Goal: Information Seeking & Learning: Learn about a topic

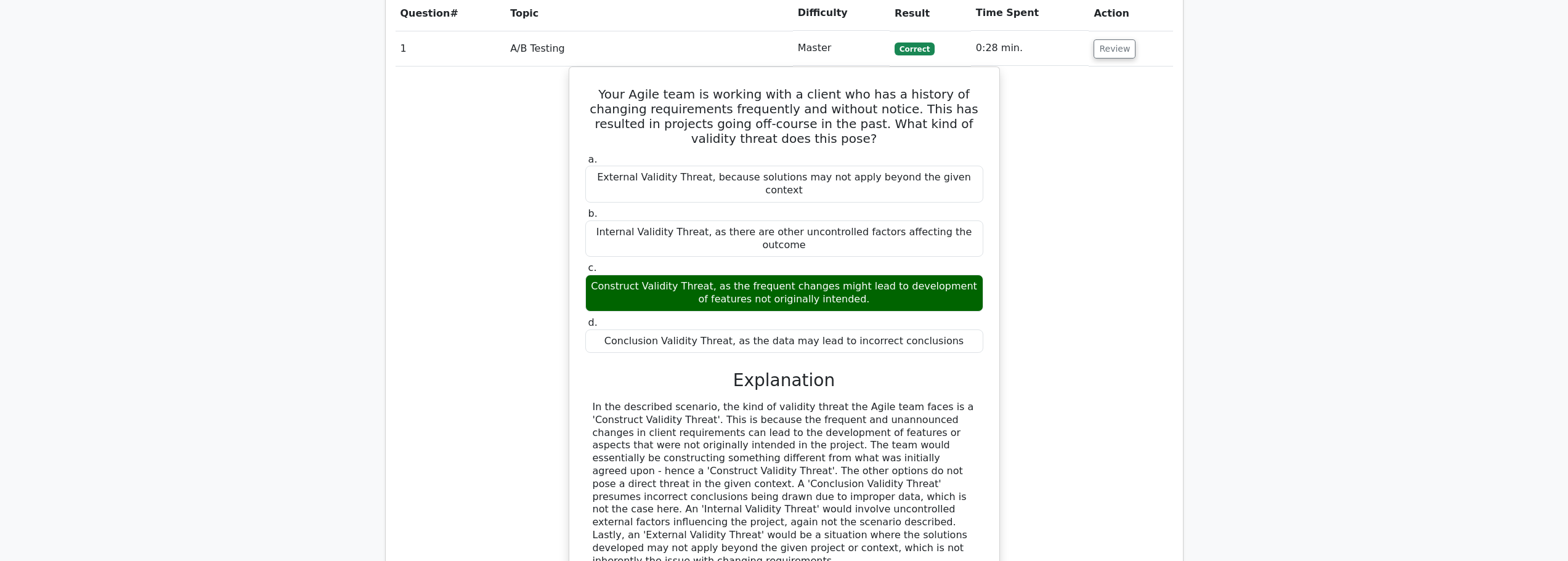
scroll to position [1170, 0]
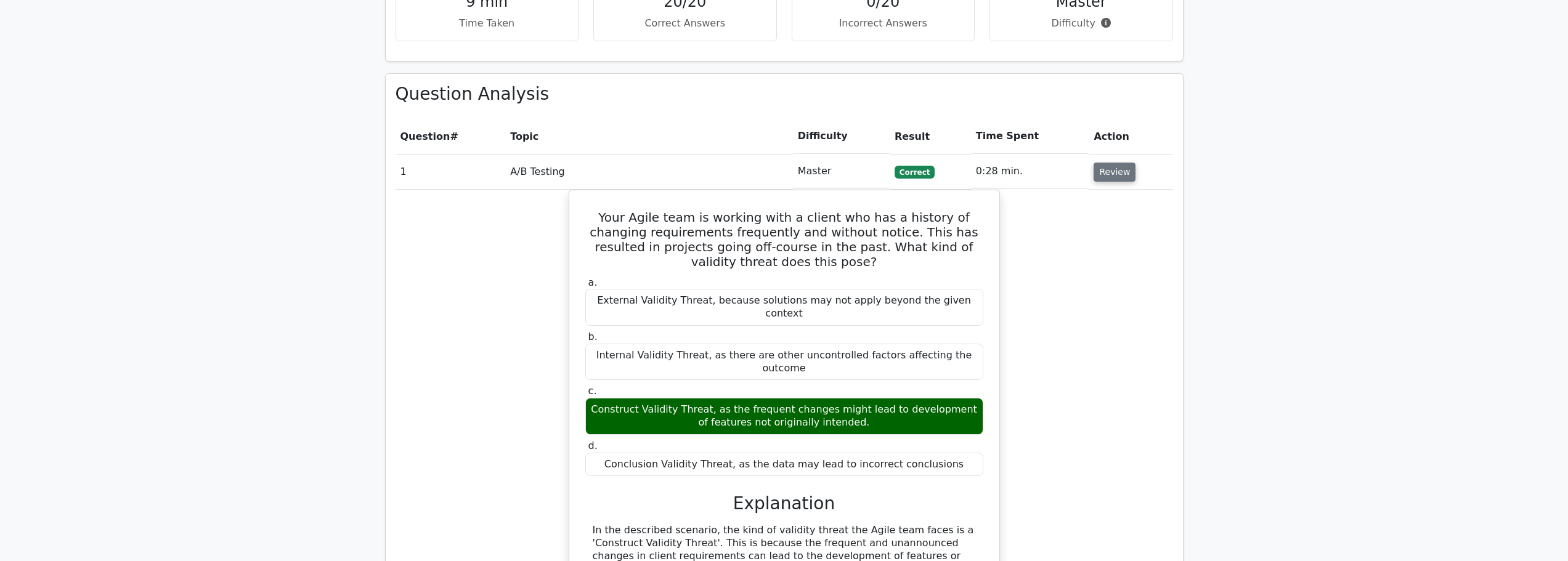
click at [1117, 163] on button "Review" at bounding box center [1115, 172] width 42 height 19
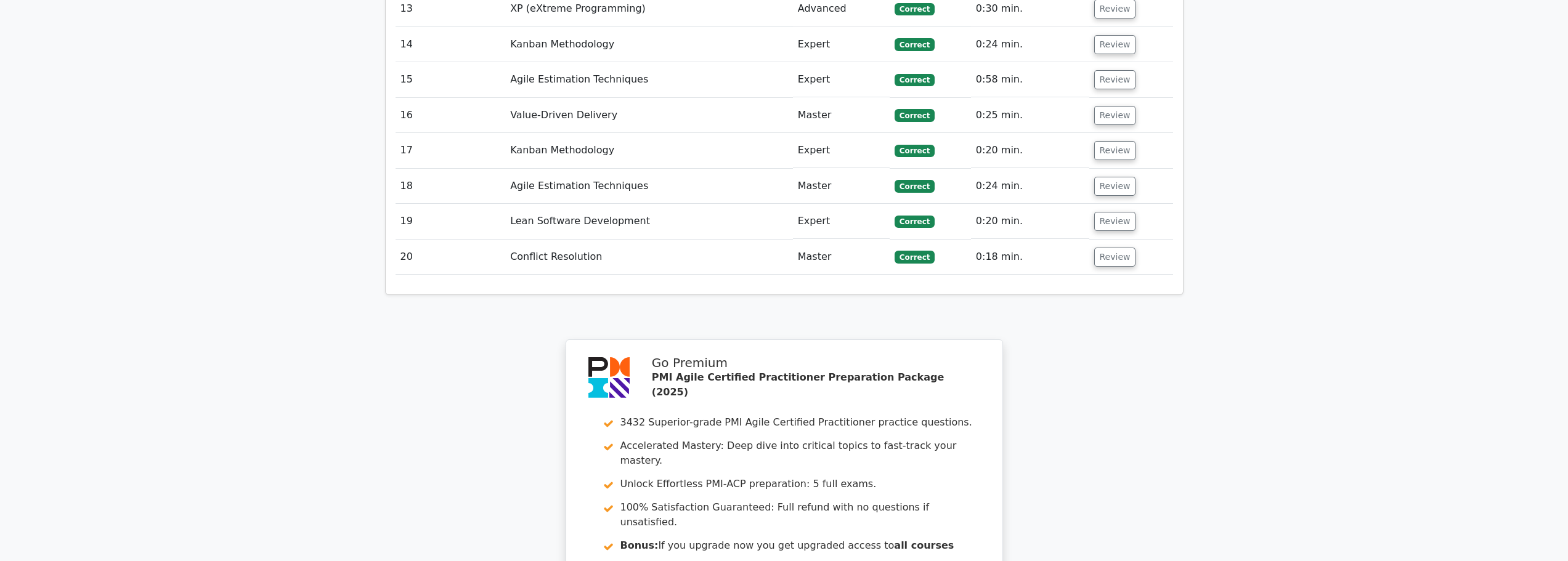
scroll to position [2009, 0]
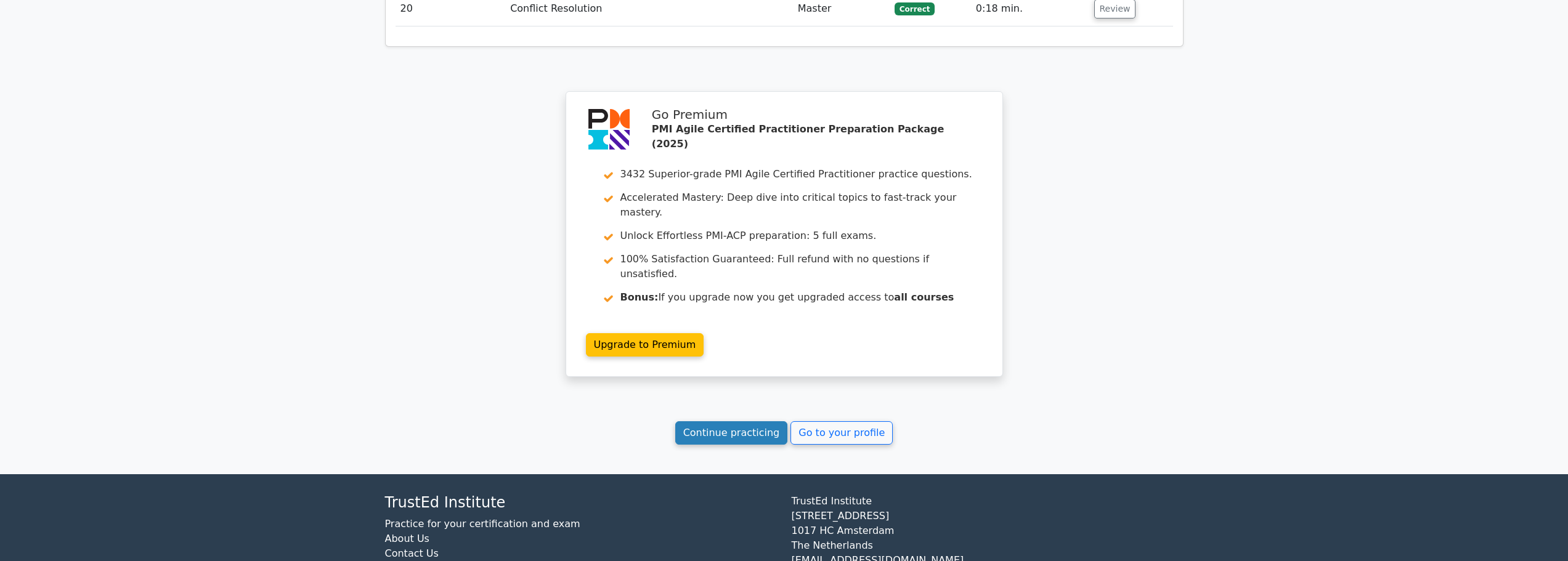
click at [728, 421] on link "Continue practicing" at bounding box center [732, 432] width 113 height 23
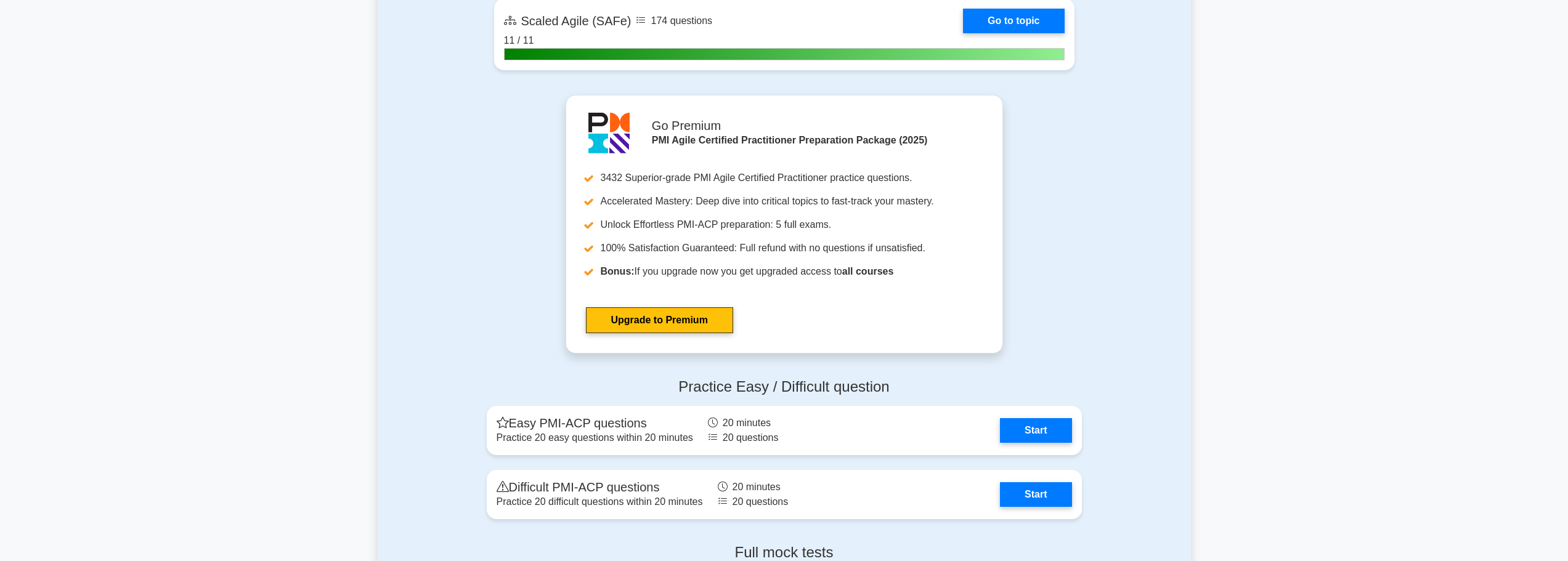
scroll to position [3694, 0]
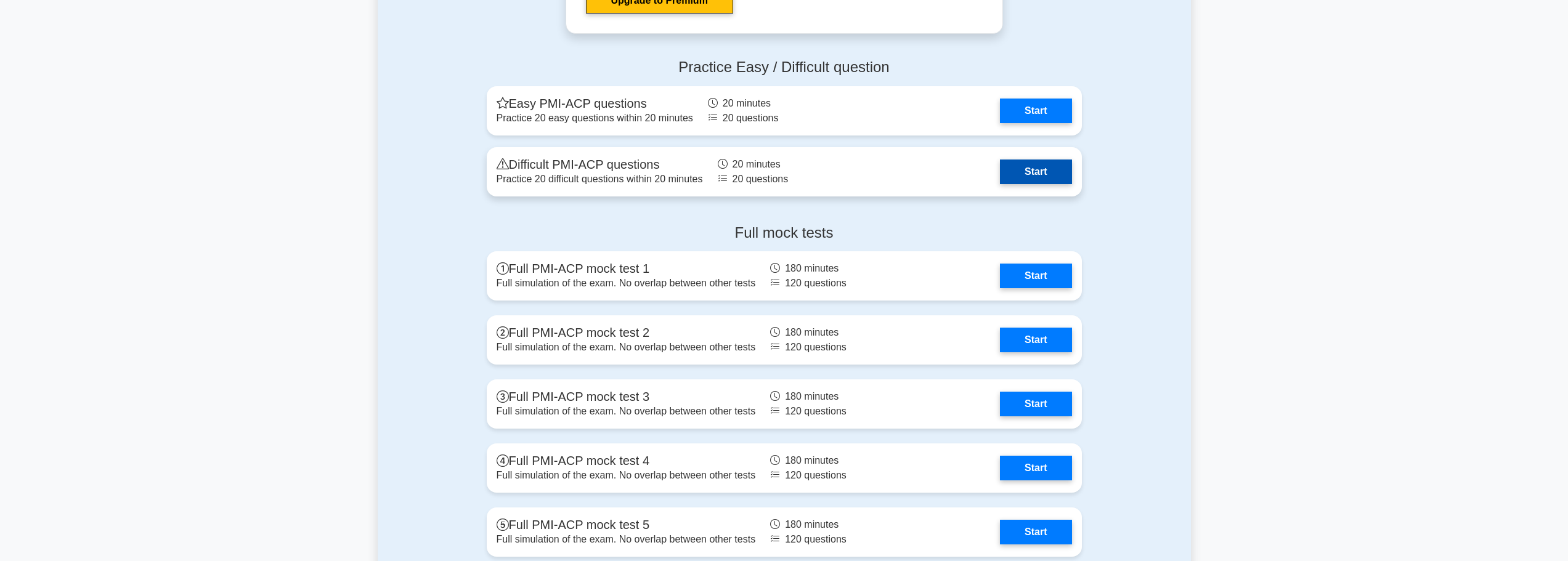
click at [1040, 172] on link "Start" at bounding box center [1036, 172] width 71 height 24
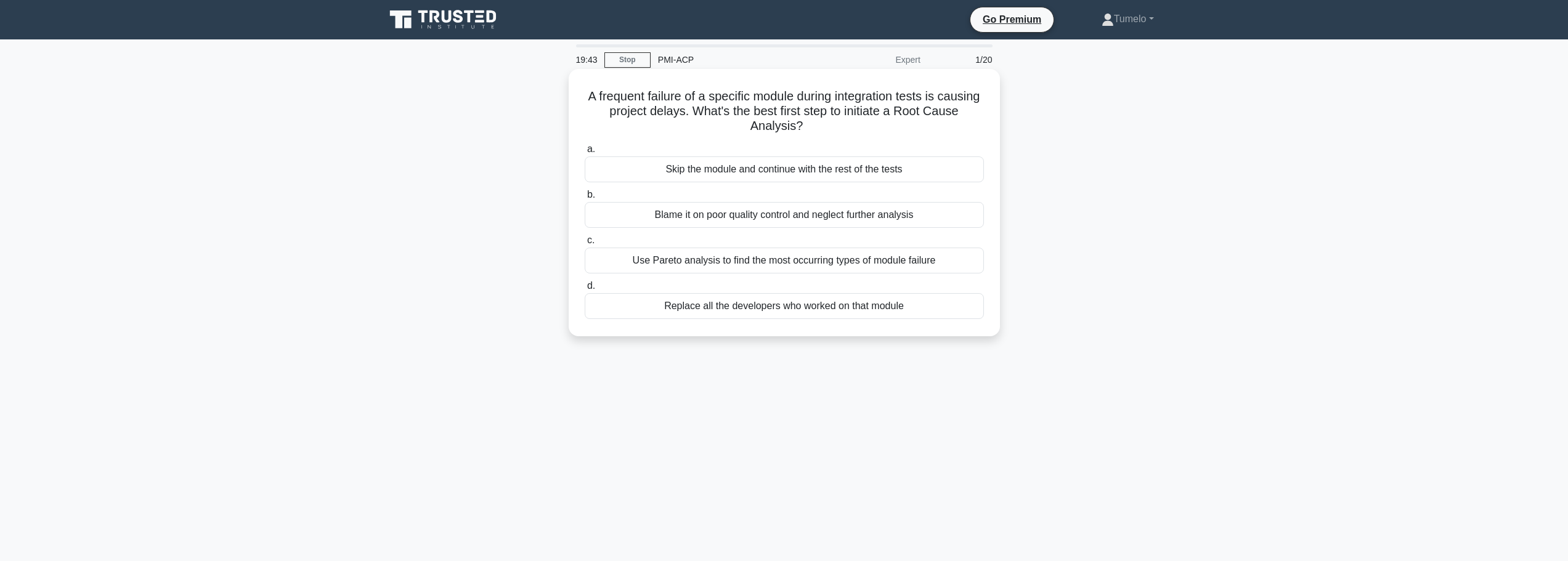
click at [723, 264] on div "Use Pareto analysis to find the most occurring types of module failure" at bounding box center [784, 260] width 399 height 26
click at [585, 244] on input "c. Use Pareto analysis to find the most occurring types of module failure" at bounding box center [585, 241] width 0 height 8
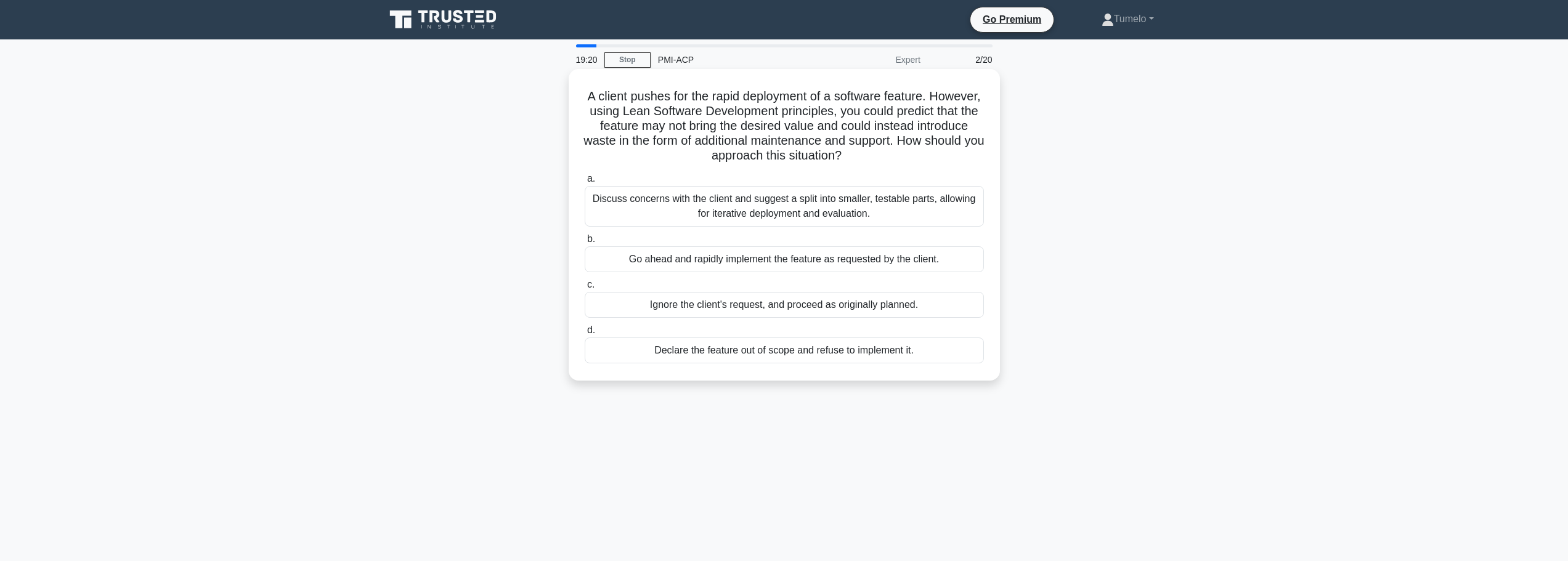
click at [870, 215] on div "Discuss concerns with the client and suggest a split into smaller, testable par…" at bounding box center [784, 206] width 399 height 41
click at [585, 183] on input "a. Discuss concerns with the client and suggest a split into smaller, testable …" at bounding box center [585, 179] width 0 height 8
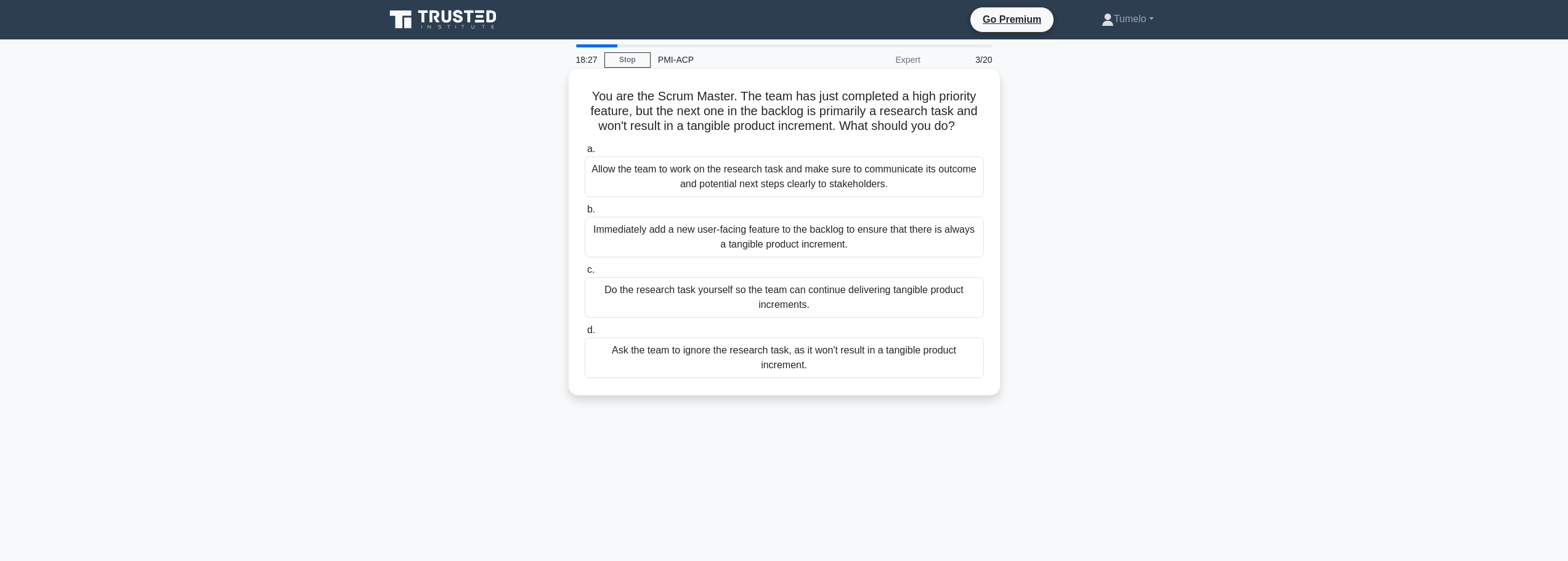
click at [852, 303] on div "Do the research task yourself so the team can continue delivering tangible prod…" at bounding box center [784, 297] width 399 height 41
click at [585, 274] on input "c. Do the research task yourself so the team can continue delivering tangible p…" at bounding box center [585, 270] width 0 height 8
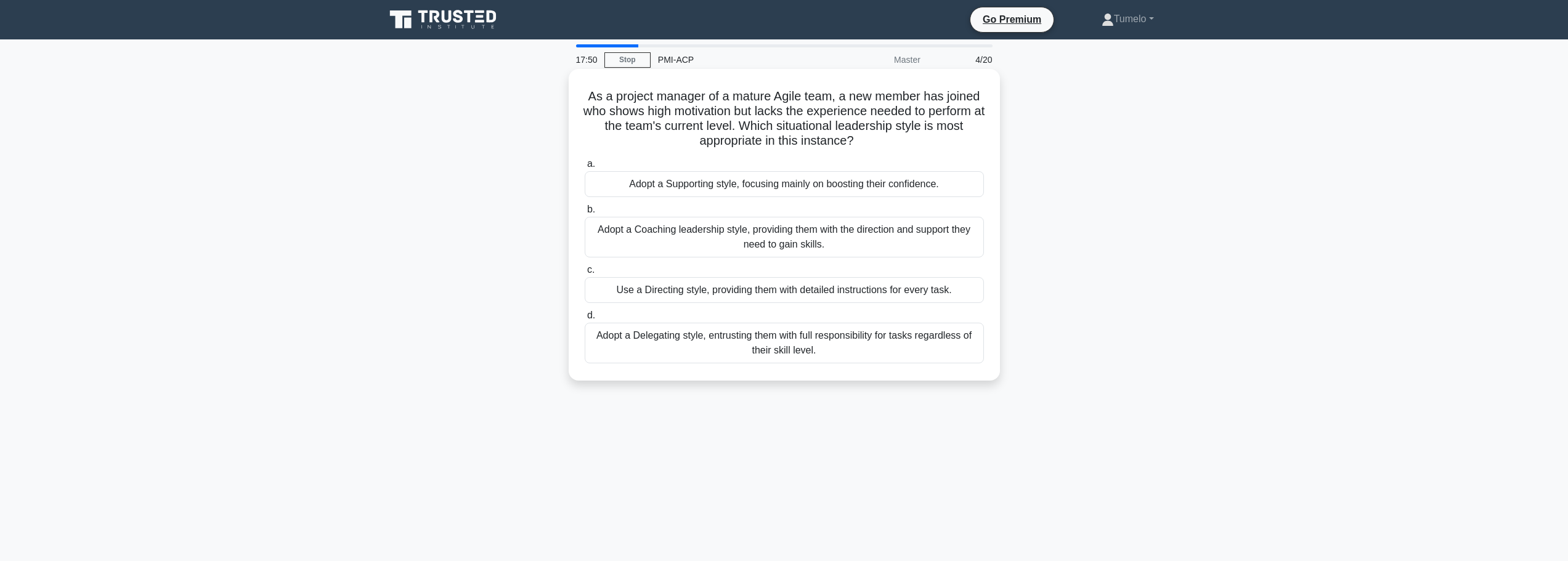
click at [707, 239] on div "Adopt a Coaching leadership style, providing them with the direction and suppor…" at bounding box center [784, 237] width 399 height 41
click at [585, 214] on input "b. Adopt a Coaching leadership style, providing them with the direction and sup…" at bounding box center [585, 209] width 0 height 8
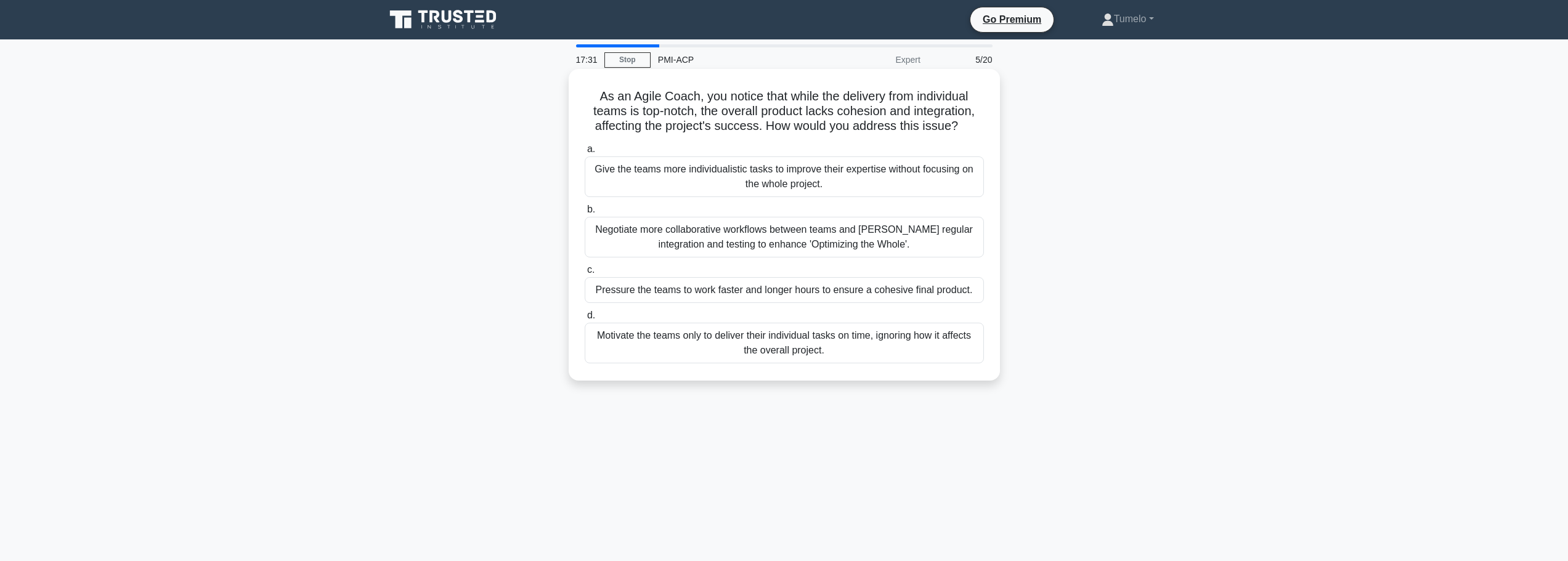
click at [892, 241] on div "Negotiate more collaborative workflows between teams and foster regular integra…" at bounding box center [784, 237] width 399 height 41
click at [911, 244] on div "Negotiate more collaborative workflows between teams and foster regular integra…" at bounding box center [784, 237] width 399 height 41
click at [585, 214] on input "b. Negotiate more collaborative workflows between teams and foster regular inte…" at bounding box center [585, 209] width 0 height 8
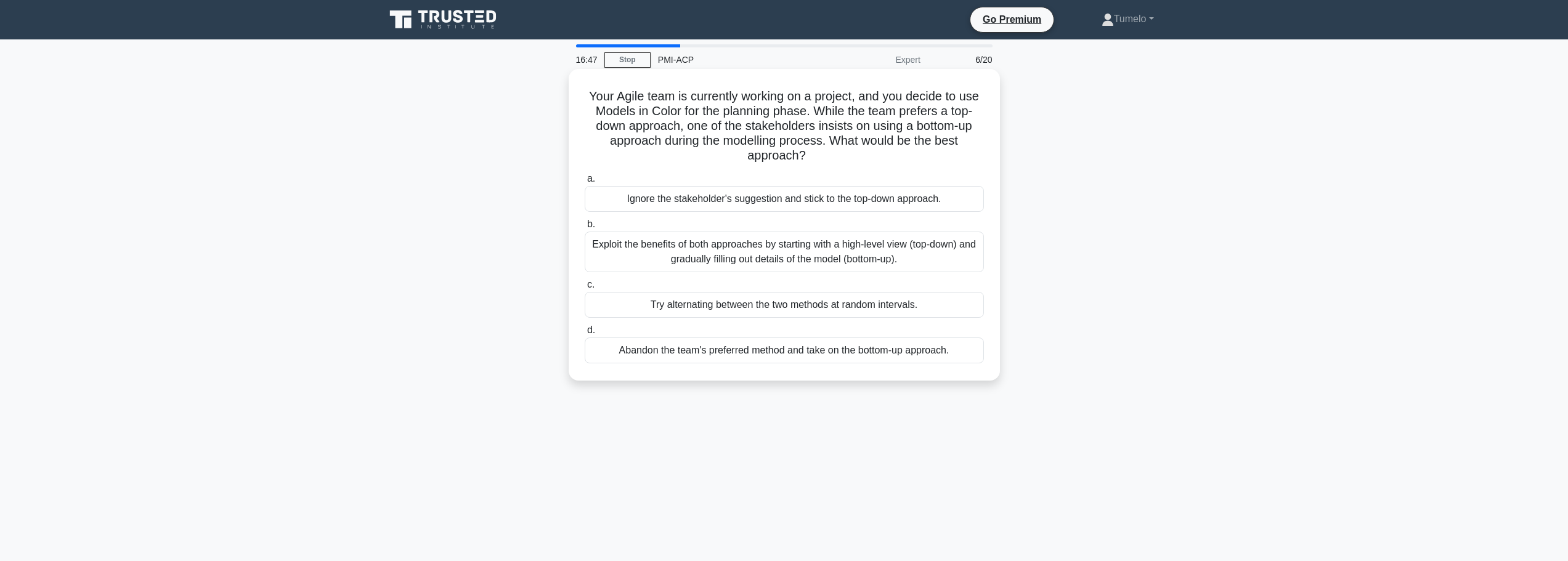
click at [794, 261] on div "Exploit the benefits of both approaches by starting with a high-level view (top…" at bounding box center [784, 252] width 399 height 41
click at [585, 228] on input "b. Exploit the benefits of both approaches by starting with a high-level view (…" at bounding box center [585, 224] width 0 height 8
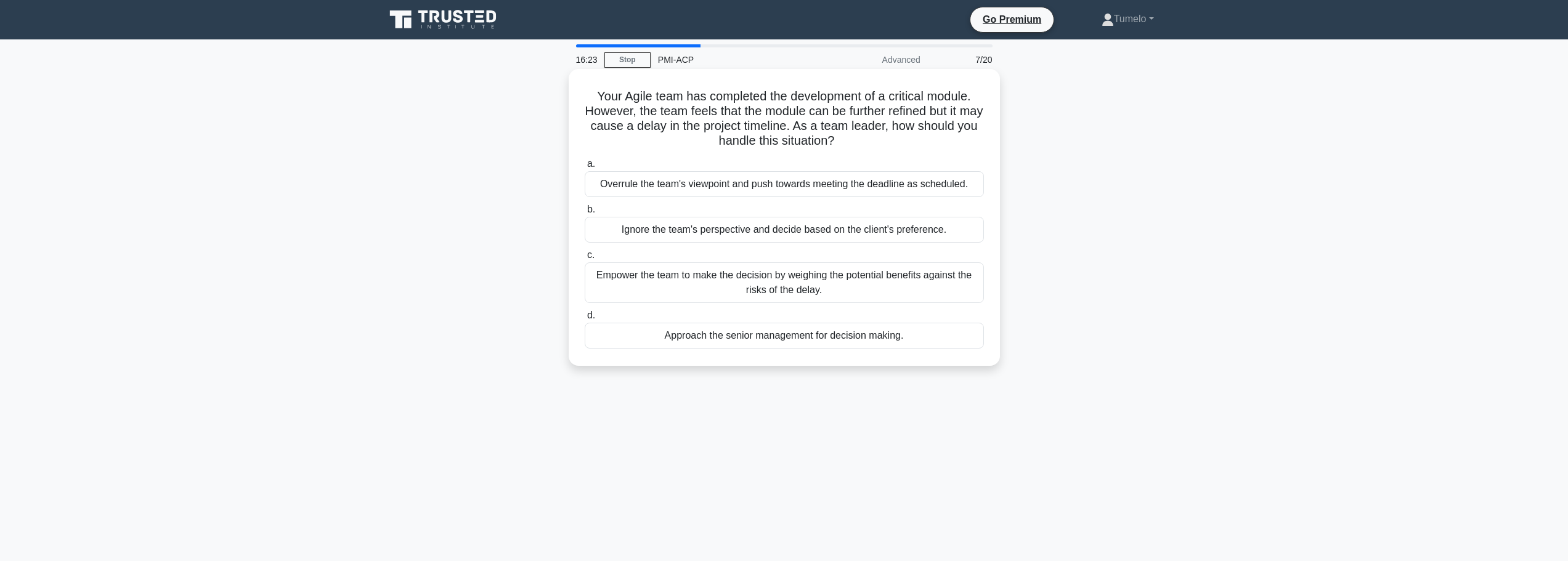
click at [840, 288] on div "Empower the team to make the decision by weighing the potential benefits agains…" at bounding box center [784, 283] width 399 height 41
click at [585, 259] on input "c. Empower the team to make the decision by weighing the potential benefits aga…" at bounding box center [585, 255] width 0 height 8
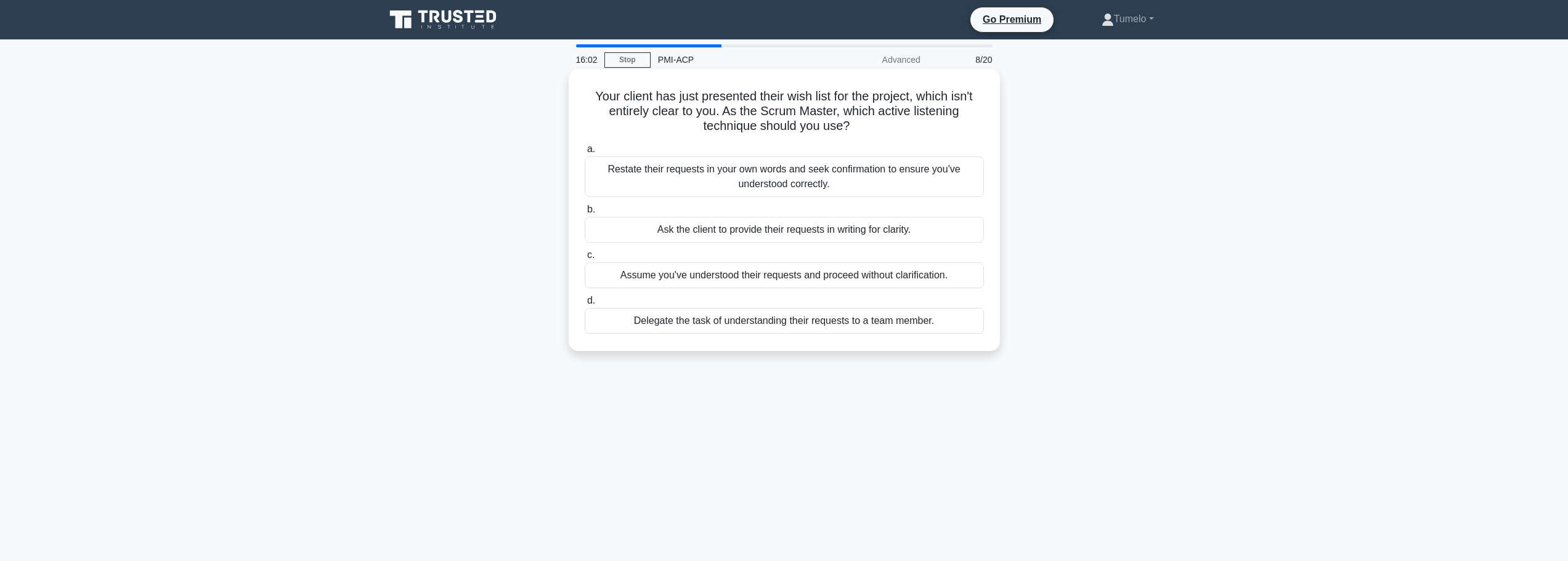
click at [851, 185] on div "Restate their requests in your own words and seek confirmation to ensure you've…" at bounding box center [784, 177] width 399 height 41
click at [585, 153] on input "a. Restate their requests in your own words and seek confirmation to ensure you…" at bounding box center [585, 150] width 0 height 8
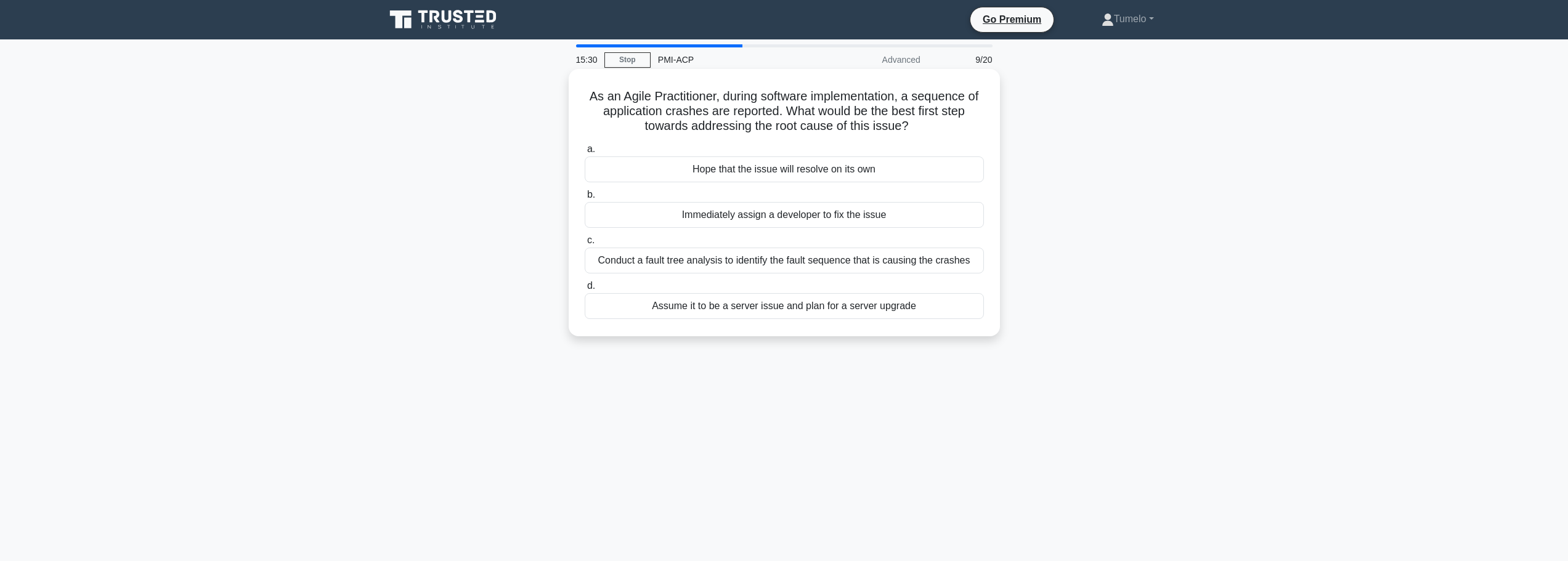
click at [843, 262] on div "Conduct a fault tree analysis to identify the fault sequence that is causing th…" at bounding box center [784, 260] width 399 height 26
click at [585, 244] on input "c. Conduct a fault tree analysis to identify the fault sequence that is causing…" at bounding box center [585, 241] width 0 height 8
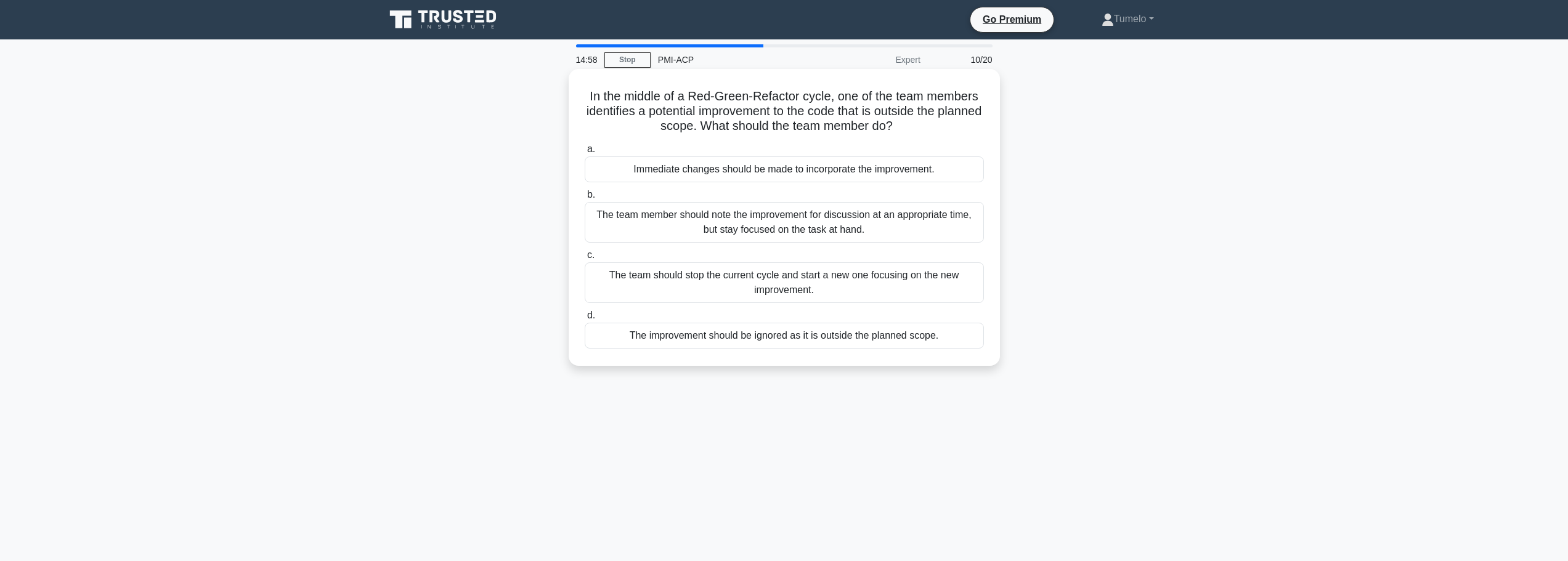
click at [873, 228] on div "The team member should note the improvement for discussion at an appropriate ti…" at bounding box center [784, 222] width 399 height 41
click at [585, 199] on input "b. The team member should note the improvement for discussion at an appropriate…" at bounding box center [585, 195] width 0 height 8
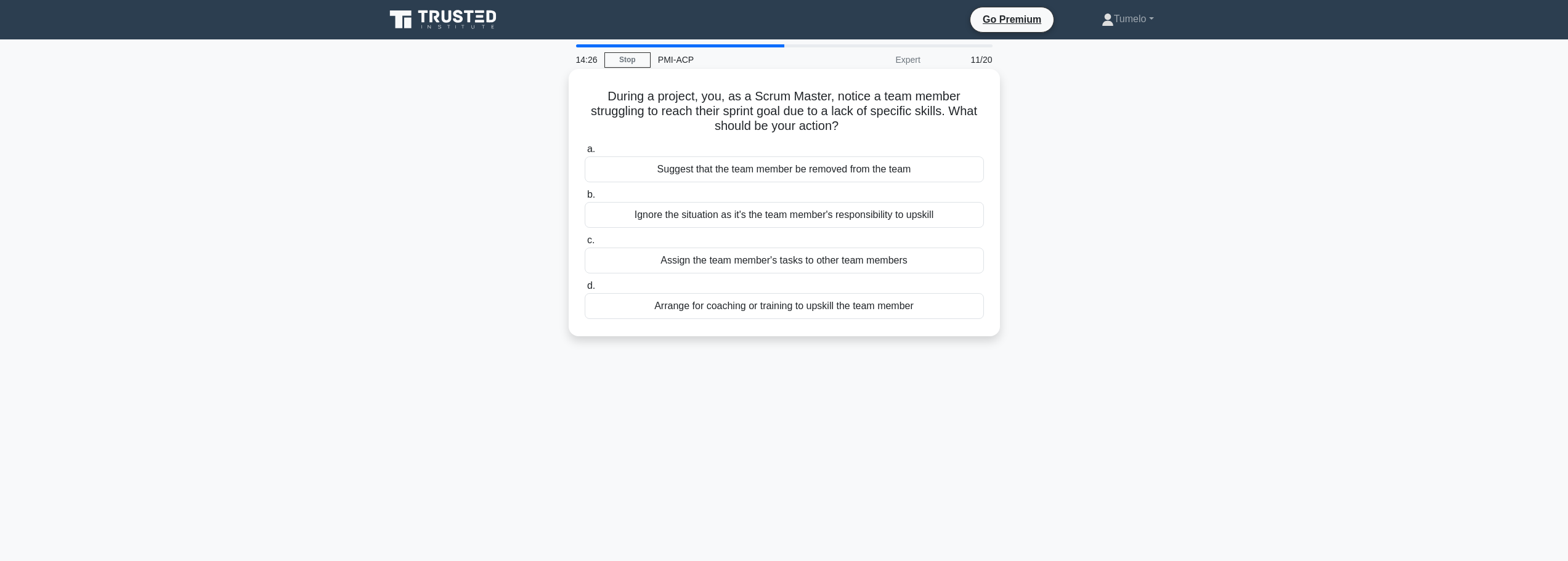
click at [774, 310] on div "Arrange for coaching or training to upskill the team member" at bounding box center [784, 306] width 399 height 26
click at [585, 290] on input "d. Arrange for coaching or training to upskill the team member" at bounding box center [585, 286] width 0 height 8
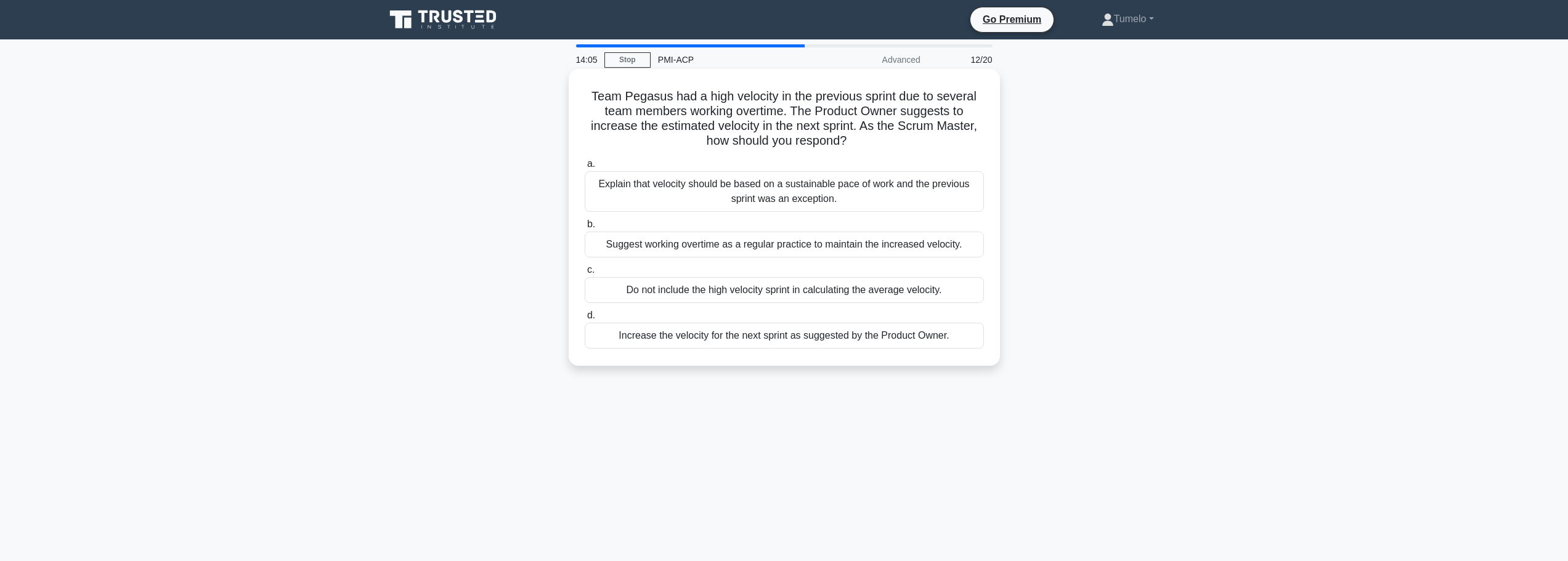
click at [864, 198] on div "Explain that velocity should be based on a sustainable pace of work and the pre…" at bounding box center [784, 192] width 399 height 41
click at [585, 168] on input "a. Explain that velocity should be based on a sustainable pace of work and the …" at bounding box center [585, 164] width 0 height 8
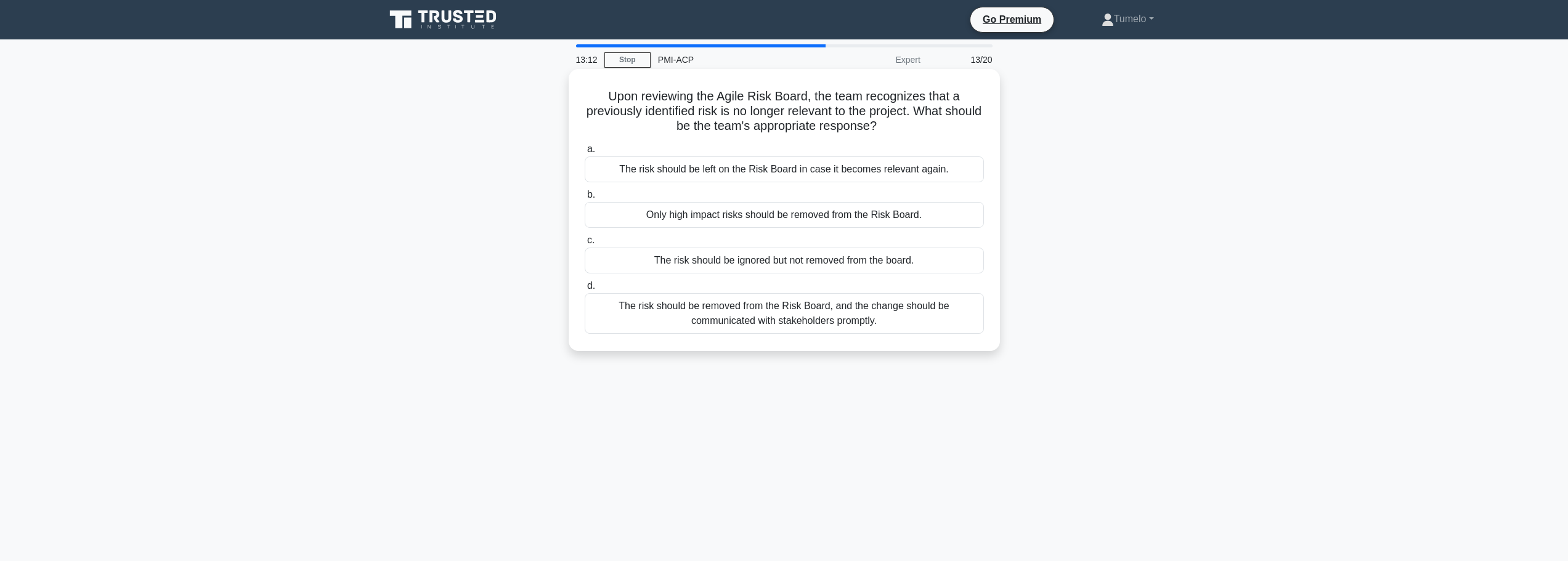
click at [755, 319] on div "The risk should be removed from the Risk Board, and the change should be commun…" at bounding box center [784, 313] width 399 height 41
click at [585, 290] on input "d. The risk should be removed from the Risk Board, and the change should be com…" at bounding box center [585, 286] width 0 height 8
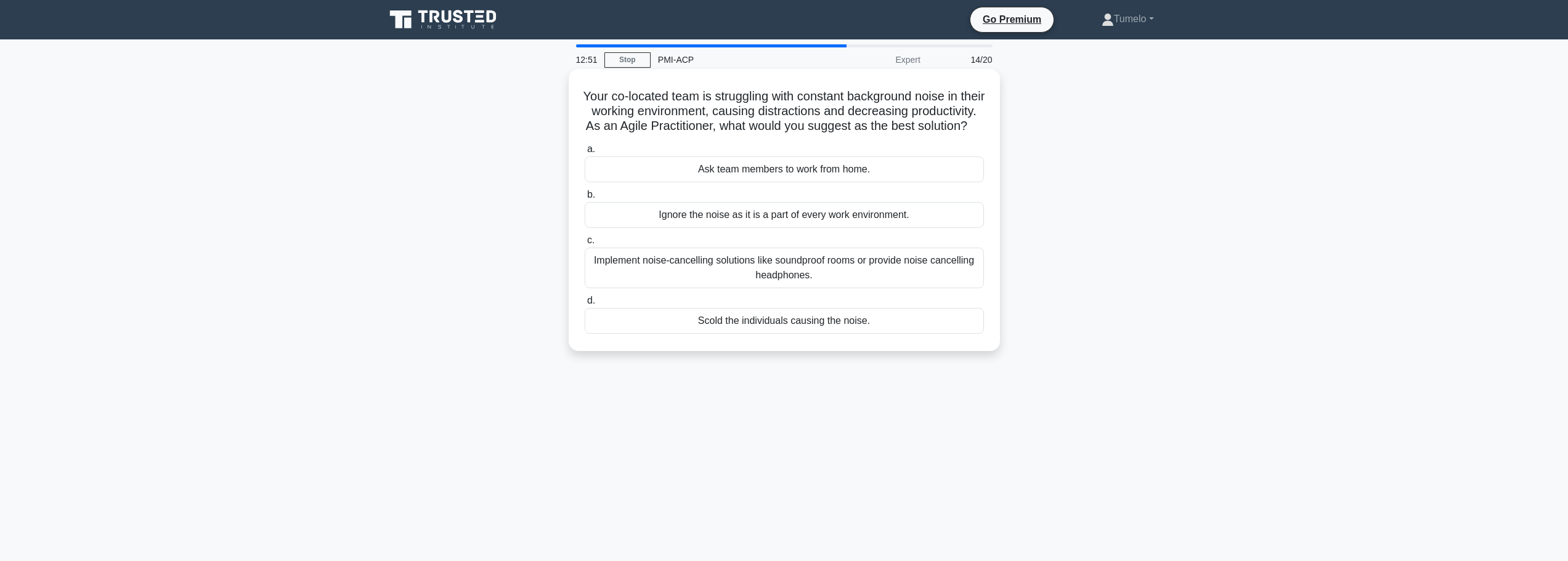
click at [832, 283] on div "Implement noise-cancelling solutions like soundproof rooms or provide noise can…" at bounding box center [784, 268] width 399 height 41
click at [585, 244] on input "c. Implement noise-cancelling solutions like soundproof rooms or provide noise …" at bounding box center [585, 241] width 0 height 8
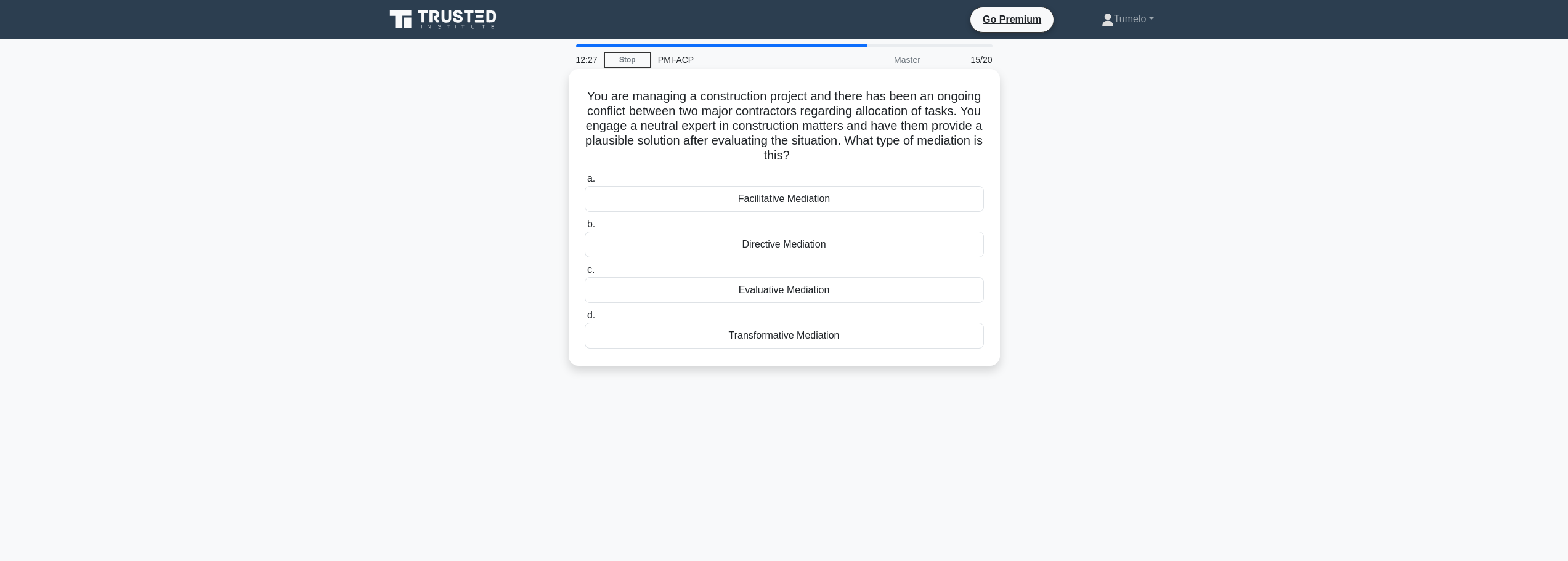
click at [796, 290] on div "Evaluative Mediation" at bounding box center [784, 290] width 399 height 26
click at [585, 274] on input "c. Evaluative Mediation" at bounding box center [585, 270] width 0 height 8
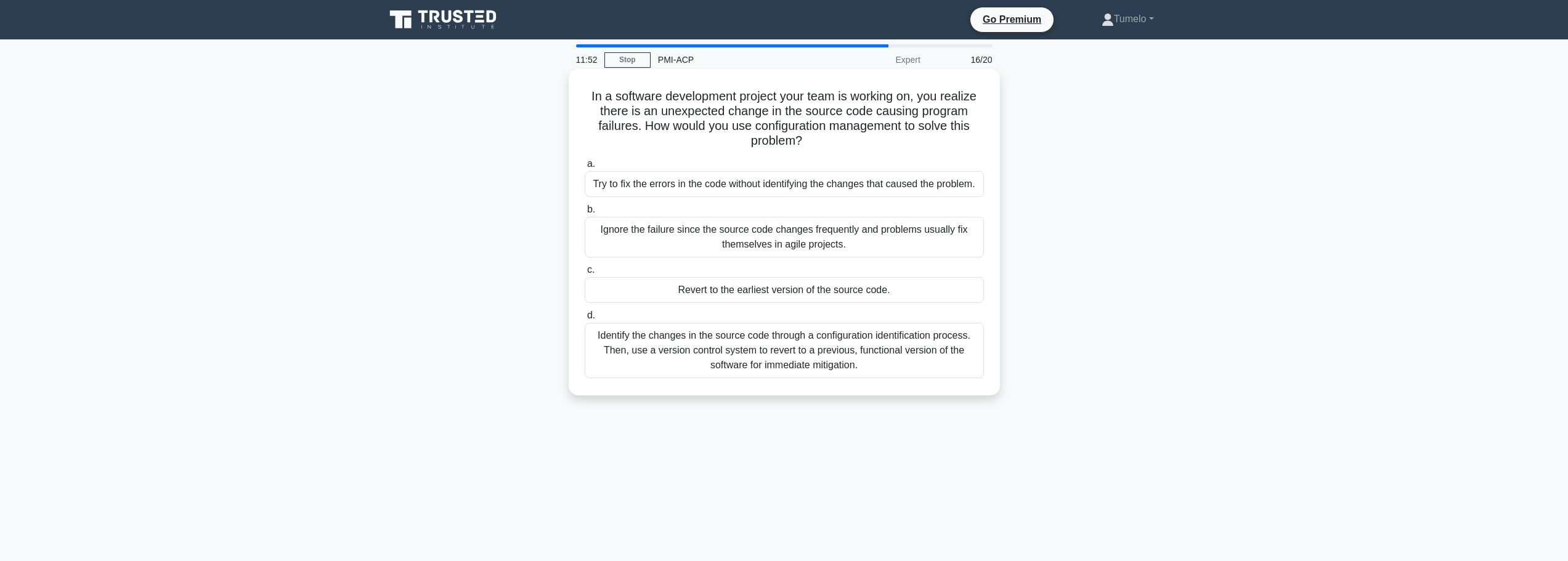
click at [875, 356] on div "Identify the changes in the source code through a configuration identification …" at bounding box center [784, 350] width 399 height 55
click at [585, 320] on input "d. Identify the changes in the source code through a configuration identificati…" at bounding box center [585, 316] width 0 height 8
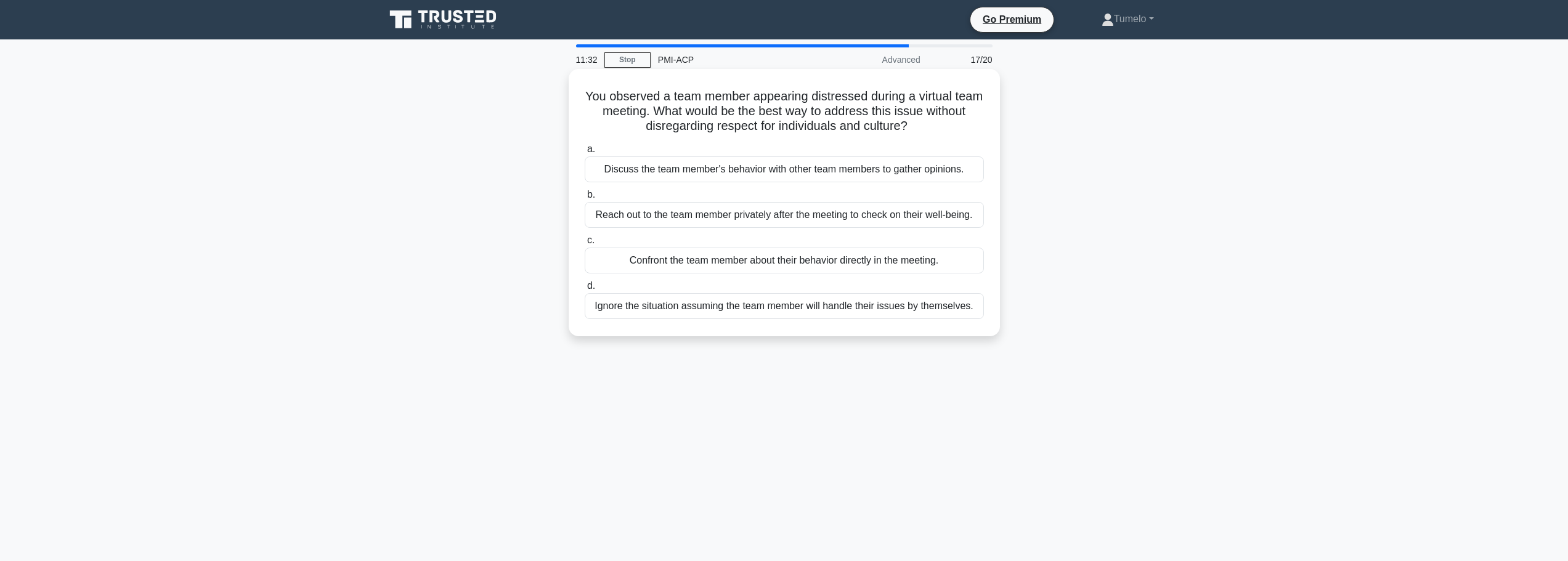
click at [908, 220] on div "Reach out to the team member privately after the meeting to check on their well…" at bounding box center [784, 215] width 399 height 26
click at [585, 199] on input "b. Reach out to the team member privately after the meeting to check on their w…" at bounding box center [585, 195] width 0 height 8
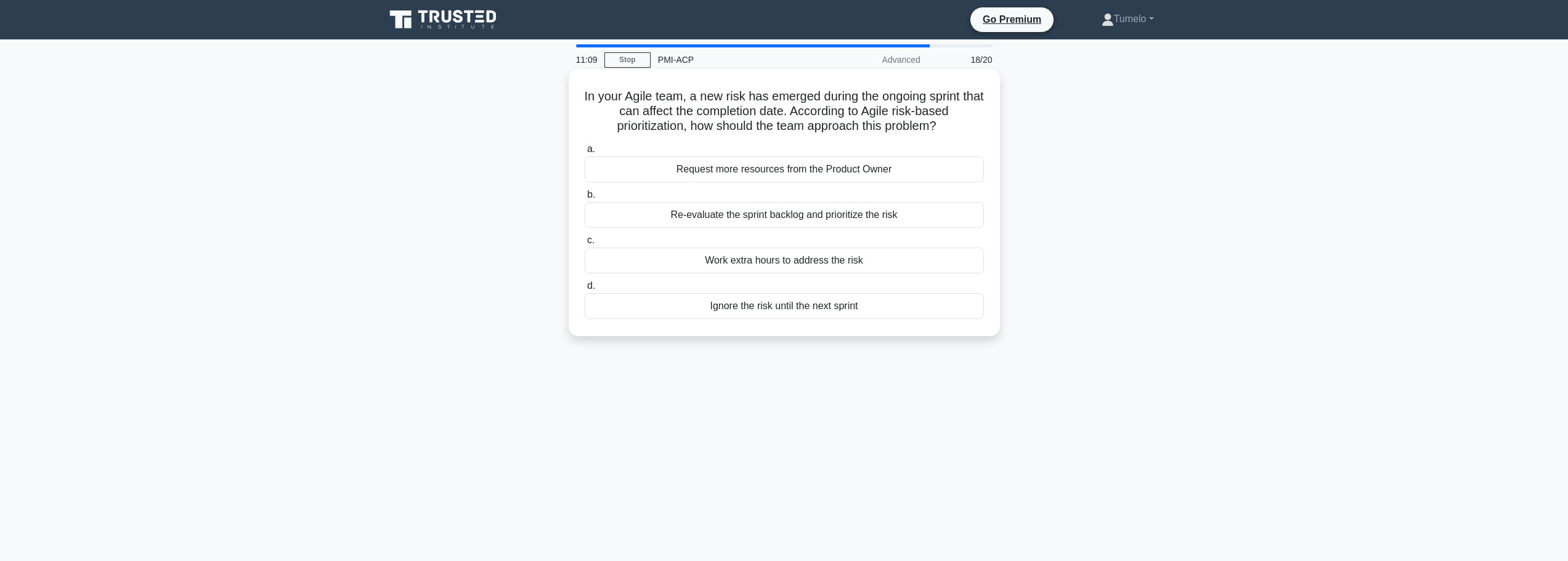
click at [850, 216] on div "Re-evaluate the sprint backlog and prioritize the risk" at bounding box center [784, 215] width 399 height 26
click at [585, 199] on input "b. Re-evaluate the sprint backlog and prioritize the risk" at bounding box center [585, 195] width 0 height 8
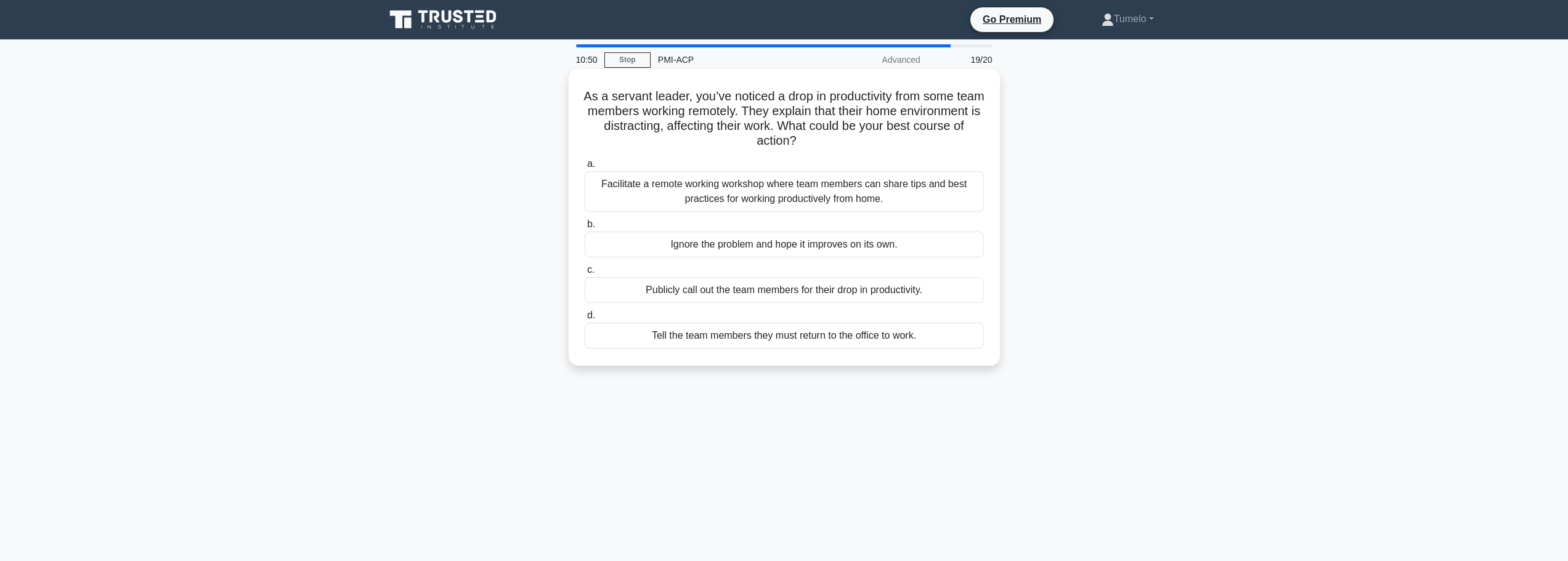
click at [787, 203] on div "Facilitate a remote working workshop where team members can share tips and best…" at bounding box center [784, 192] width 399 height 41
click at [585, 168] on input "a. Facilitate a remote working workshop where team members can share tips and b…" at bounding box center [585, 164] width 0 height 8
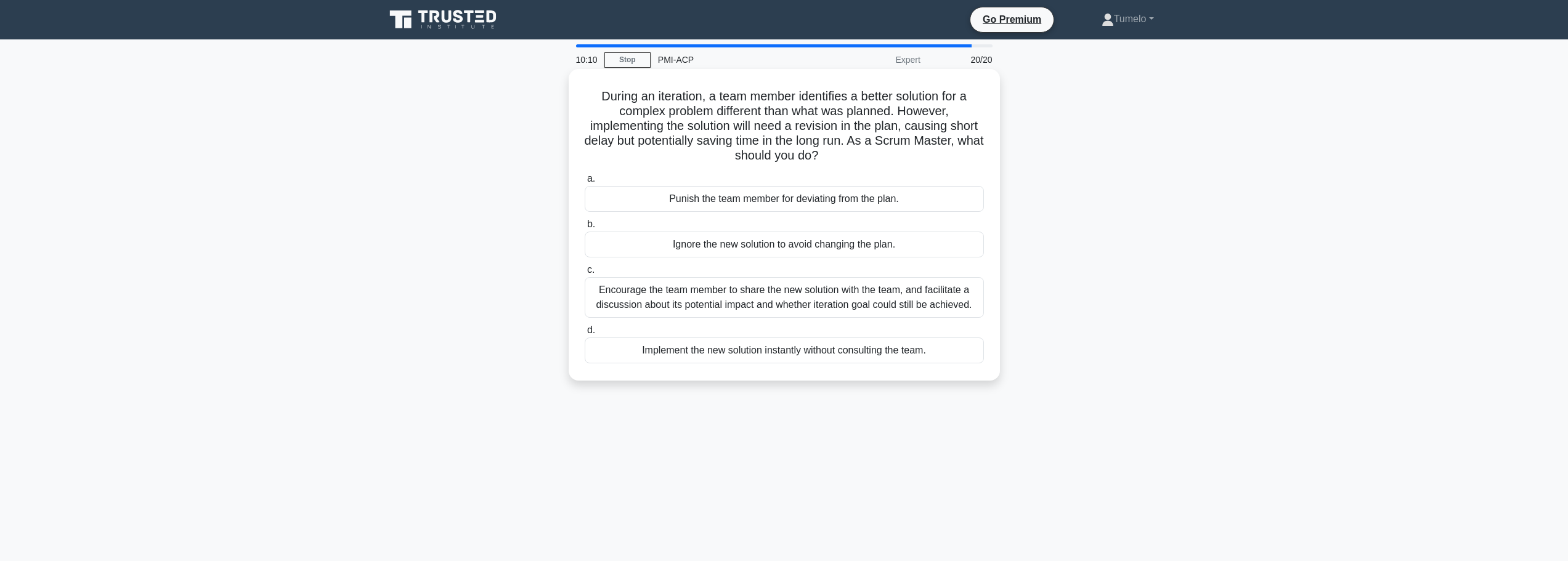
click at [734, 305] on div "Encourage the team member to share the new solution with the team, and facilita…" at bounding box center [784, 297] width 399 height 41
click at [585, 274] on input "c. Encourage the team member to share the new solution with the team, and facil…" at bounding box center [585, 270] width 0 height 8
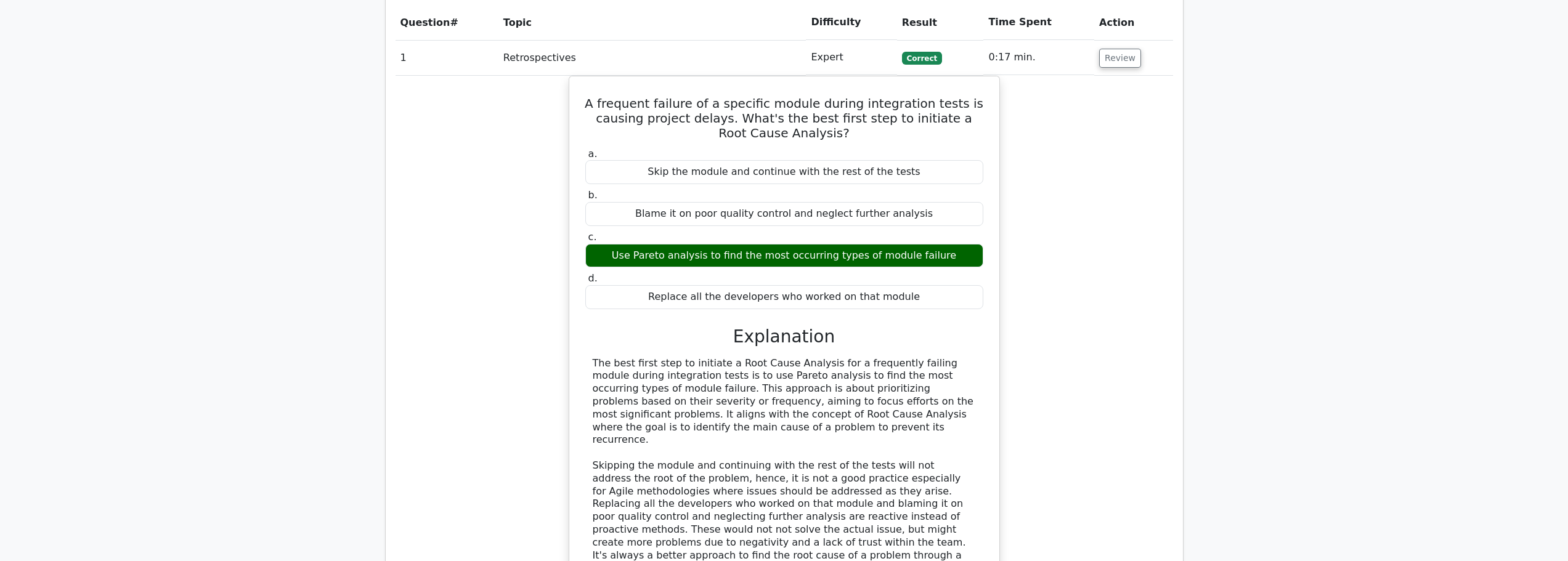
scroll to position [1231, 0]
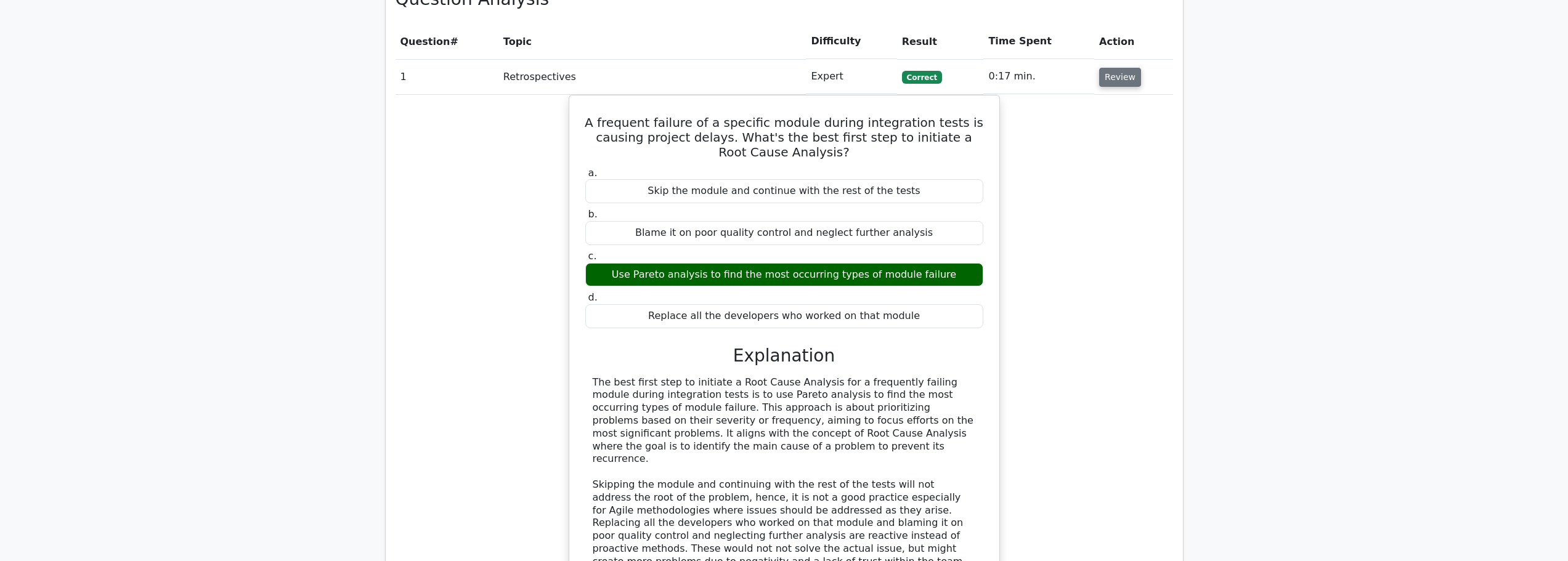
click at [1107, 68] on button "Review" at bounding box center [1120, 78] width 42 height 19
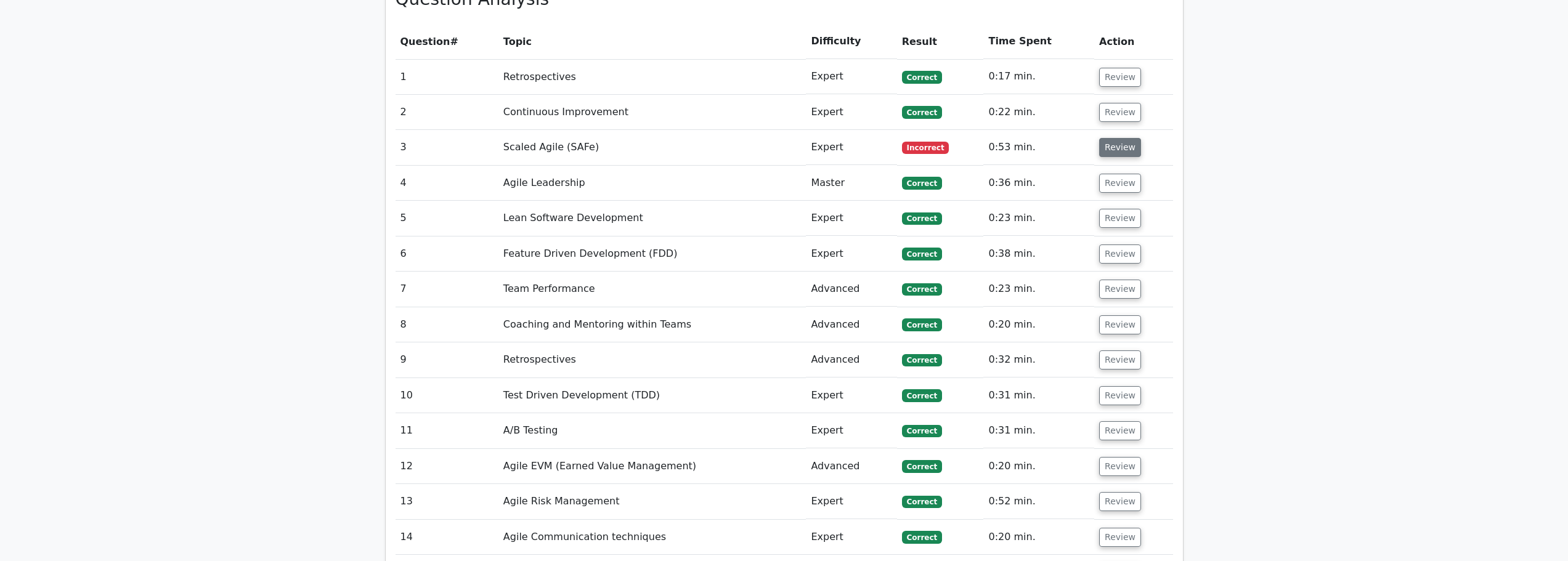
click at [1124, 138] on button "Review" at bounding box center [1120, 148] width 42 height 19
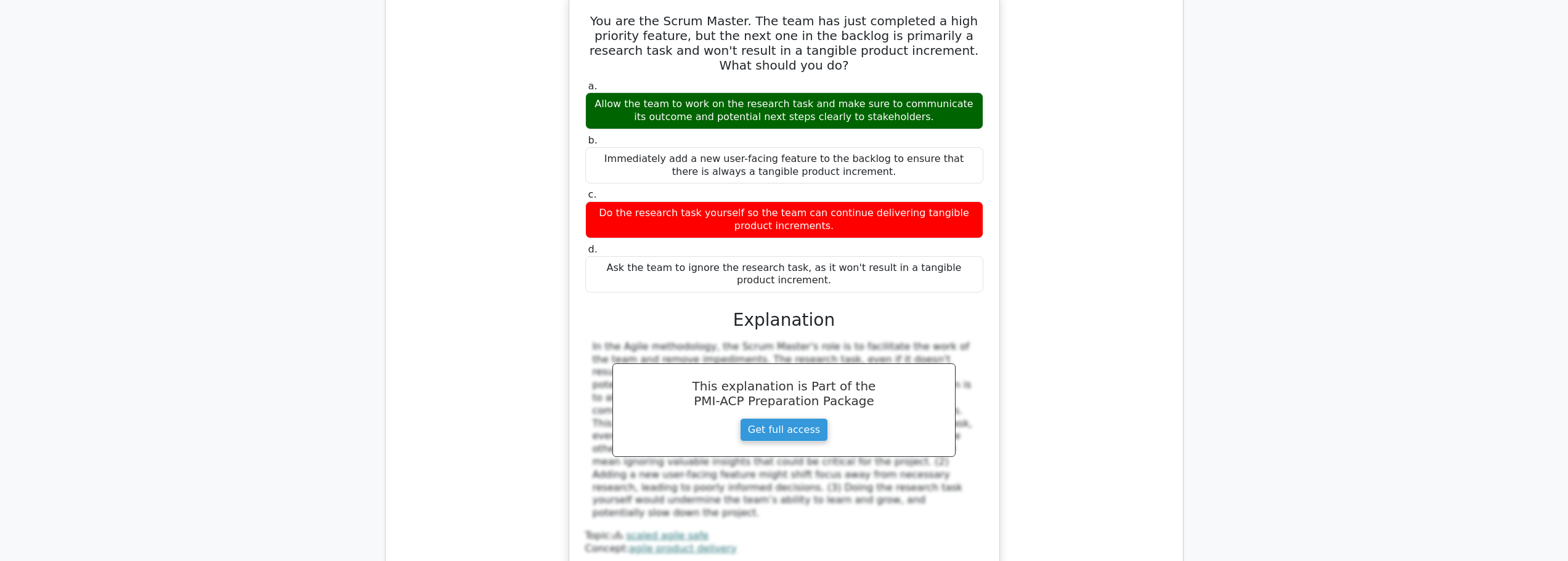
scroll to position [1293, 0]
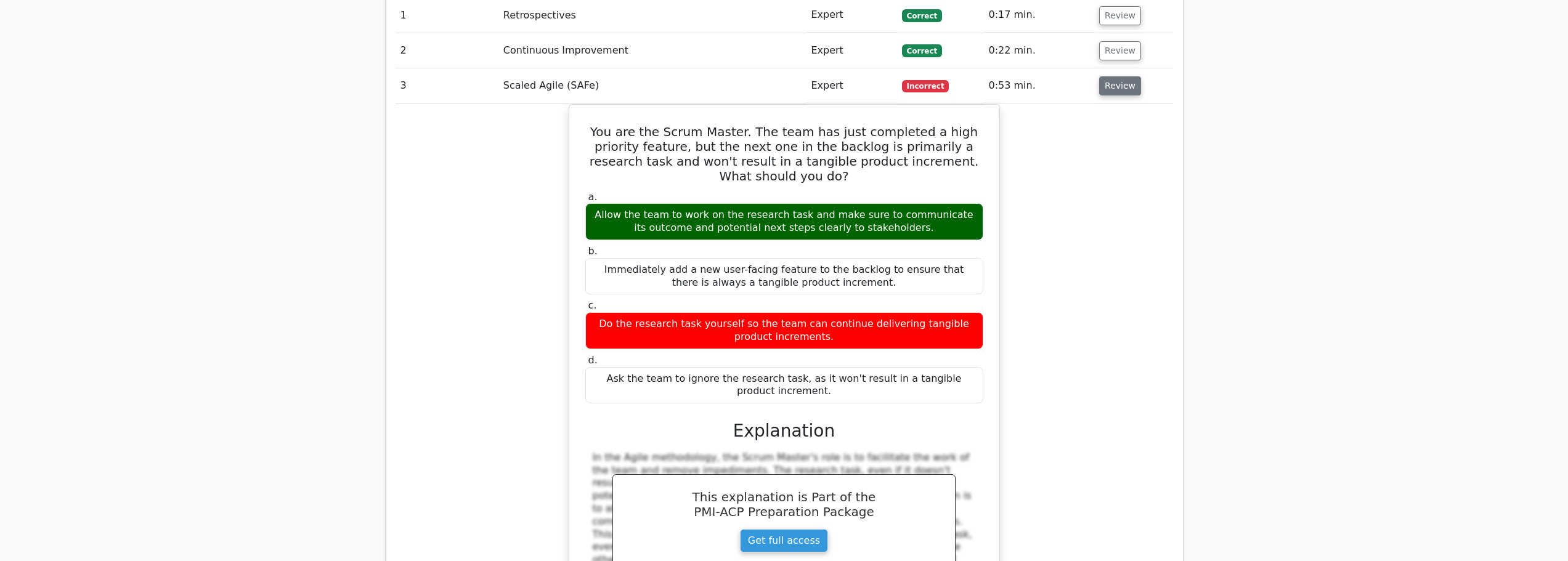
click at [1118, 76] on button "Review" at bounding box center [1120, 86] width 42 height 19
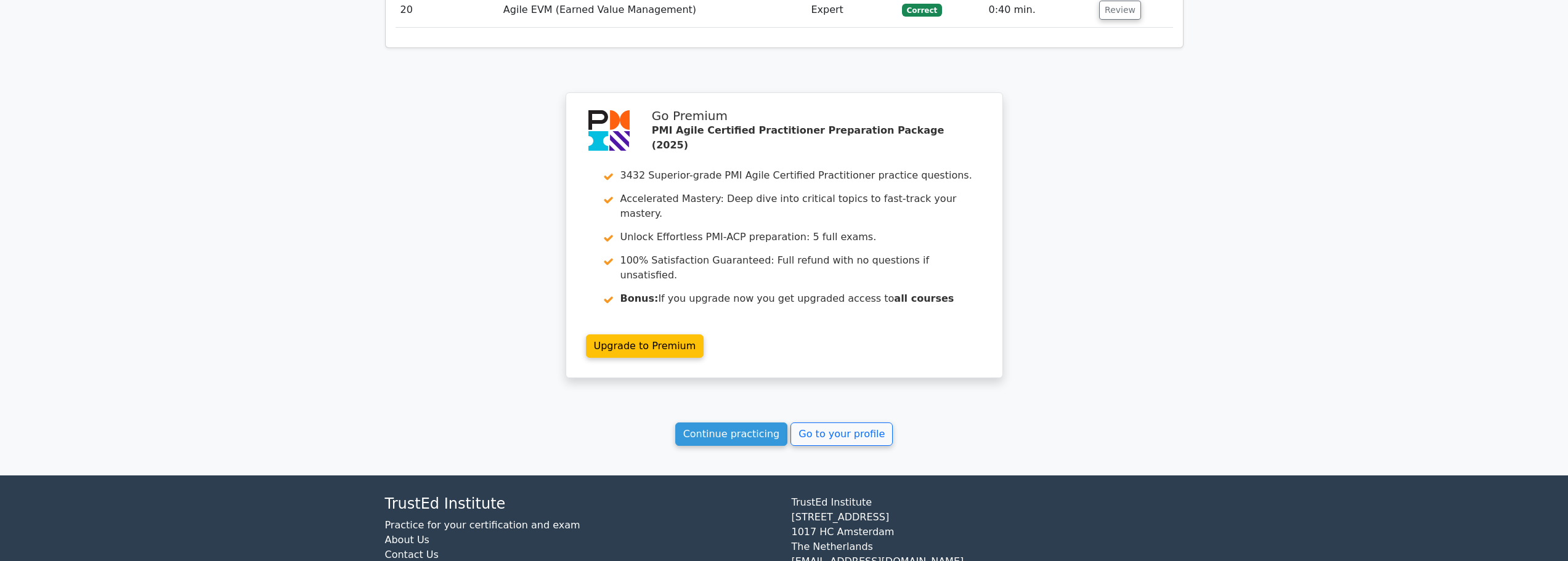
scroll to position [1975, 0]
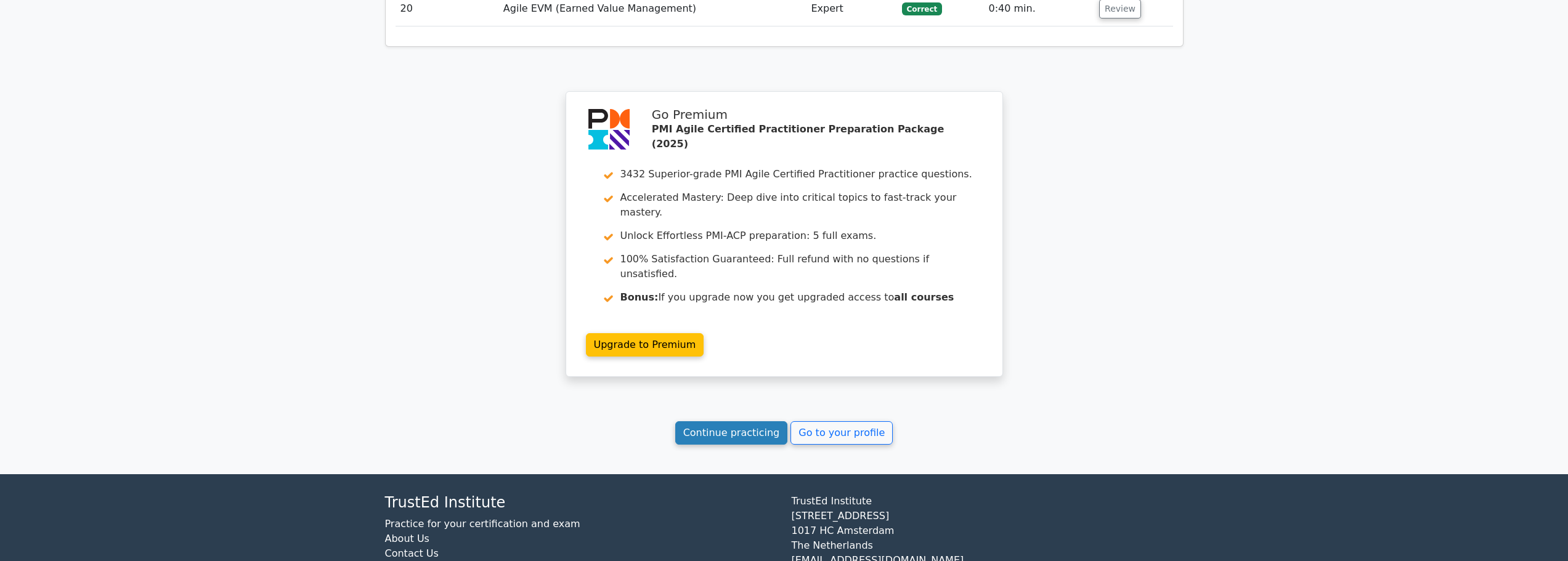
click at [730, 421] on link "Continue practicing" at bounding box center [732, 432] width 113 height 23
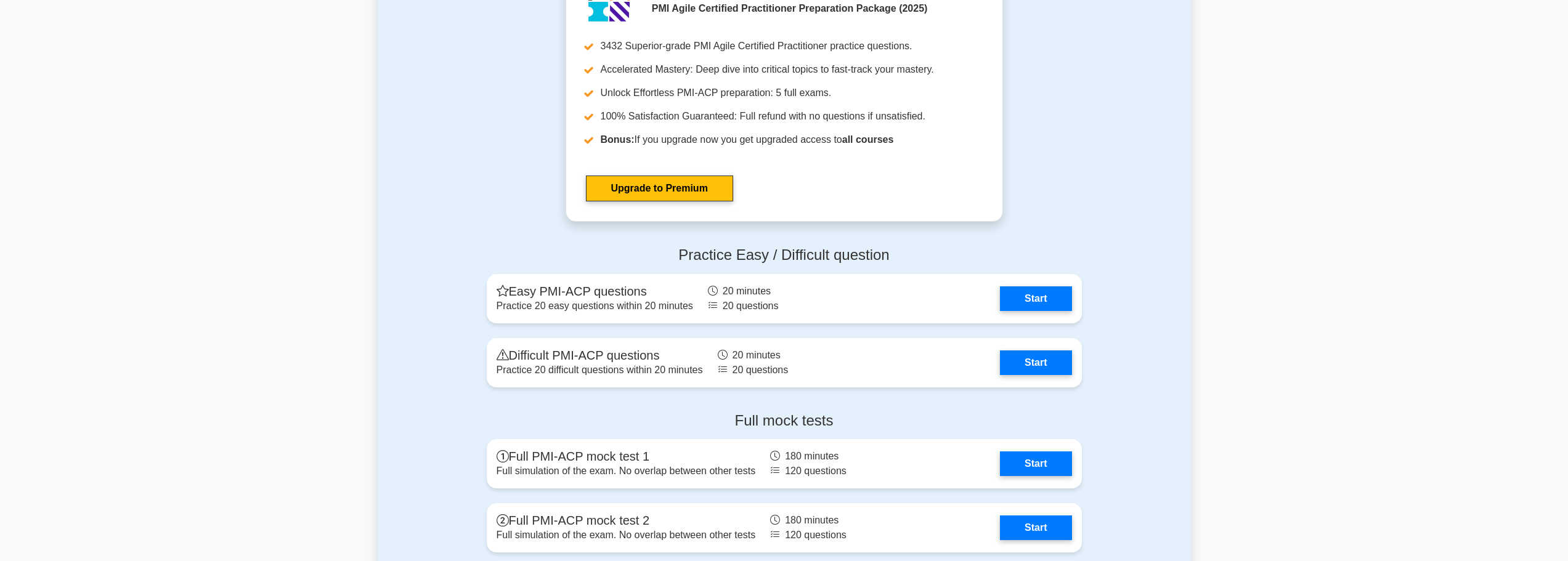
scroll to position [3509, 0]
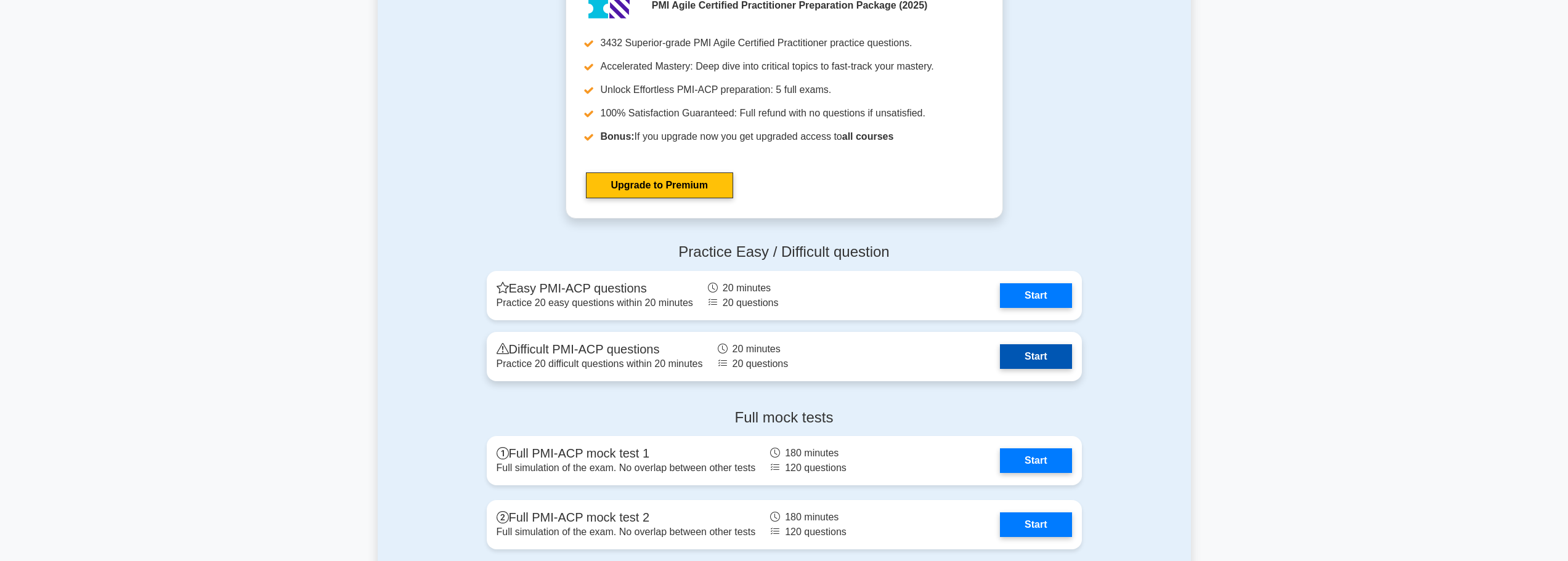
click at [1060, 361] on link "Start" at bounding box center [1036, 356] width 71 height 24
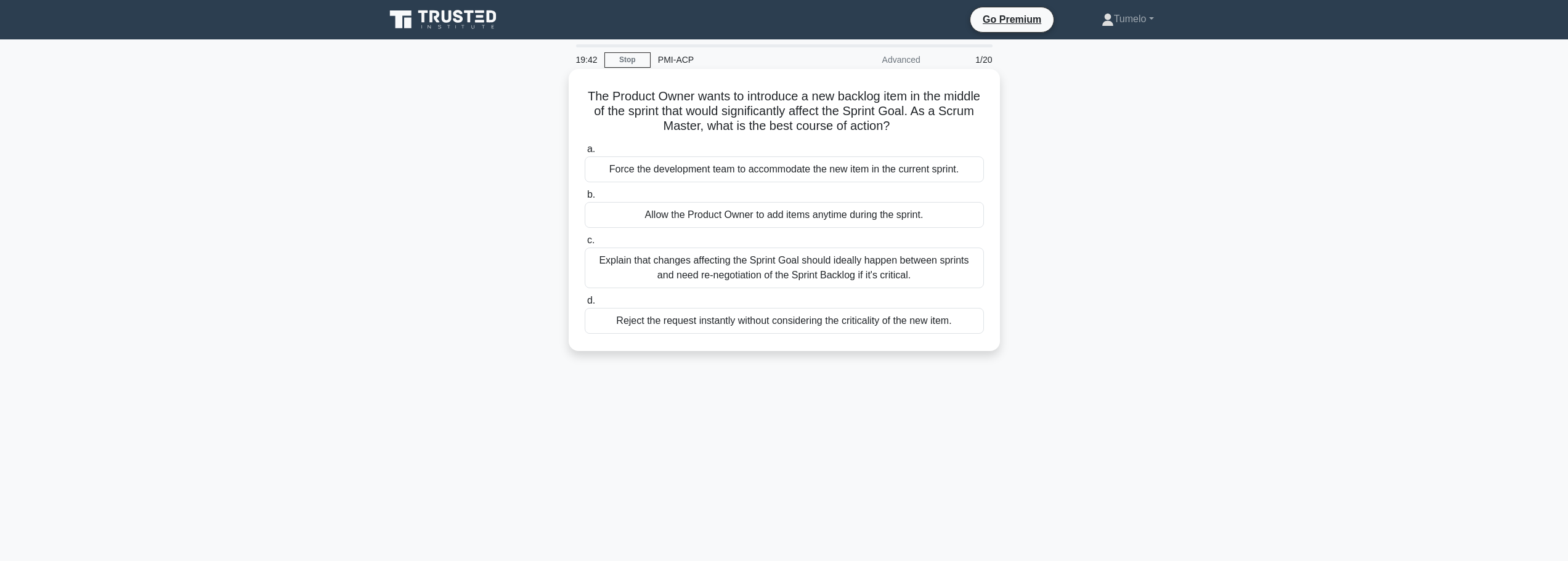
click at [919, 269] on div "Explain that changes affecting the Sprint Goal should ideally happen between sp…" at bounding box center [784, 268] width 399 height 41
click at [585, 244] on input "c. Explain that changes affecting the Sprint Goal should ideally happen between…" at bounding box center [585, 241] width 0 height 8
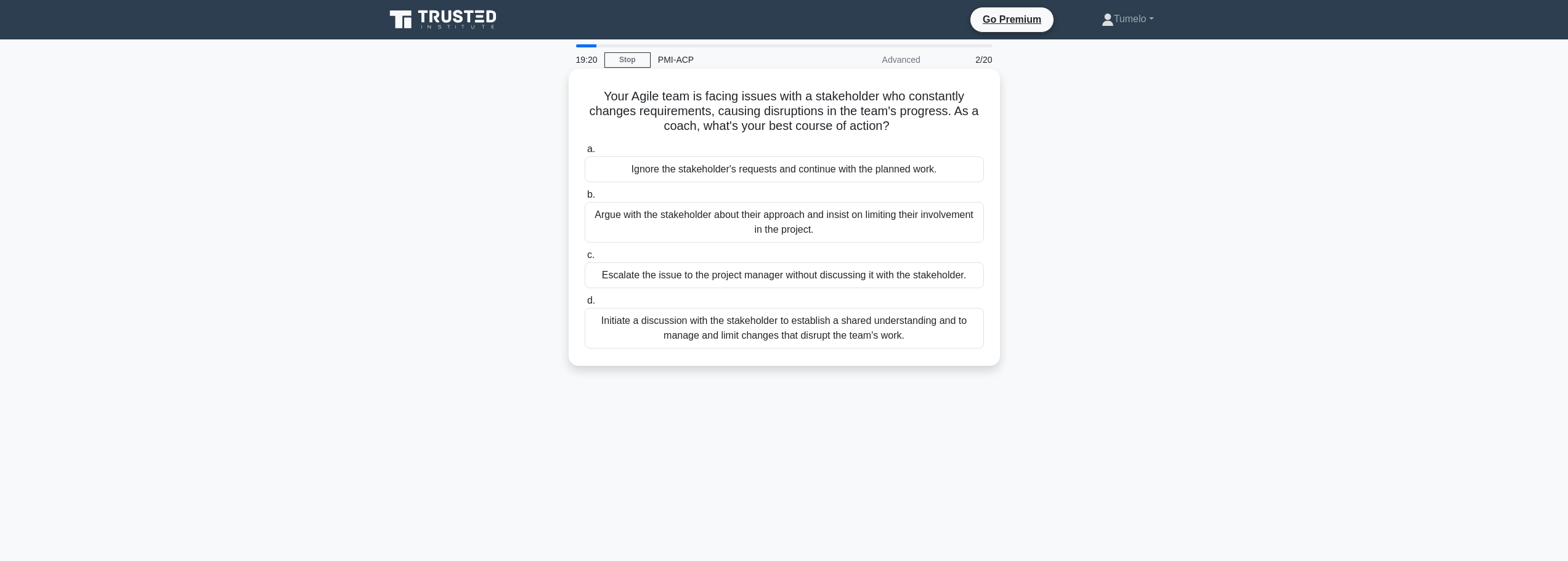
click at [863, 331] on div "Initiate a discussion with the stakeholder to establish a shared understanding …" at bounding box center [784, 328] width 399 height 41
click at [585, 305] on input "d. Initiate a discussion with the stakeholder to establish a shared understandi…" at bounding box center [585, 301] width 0 height 8
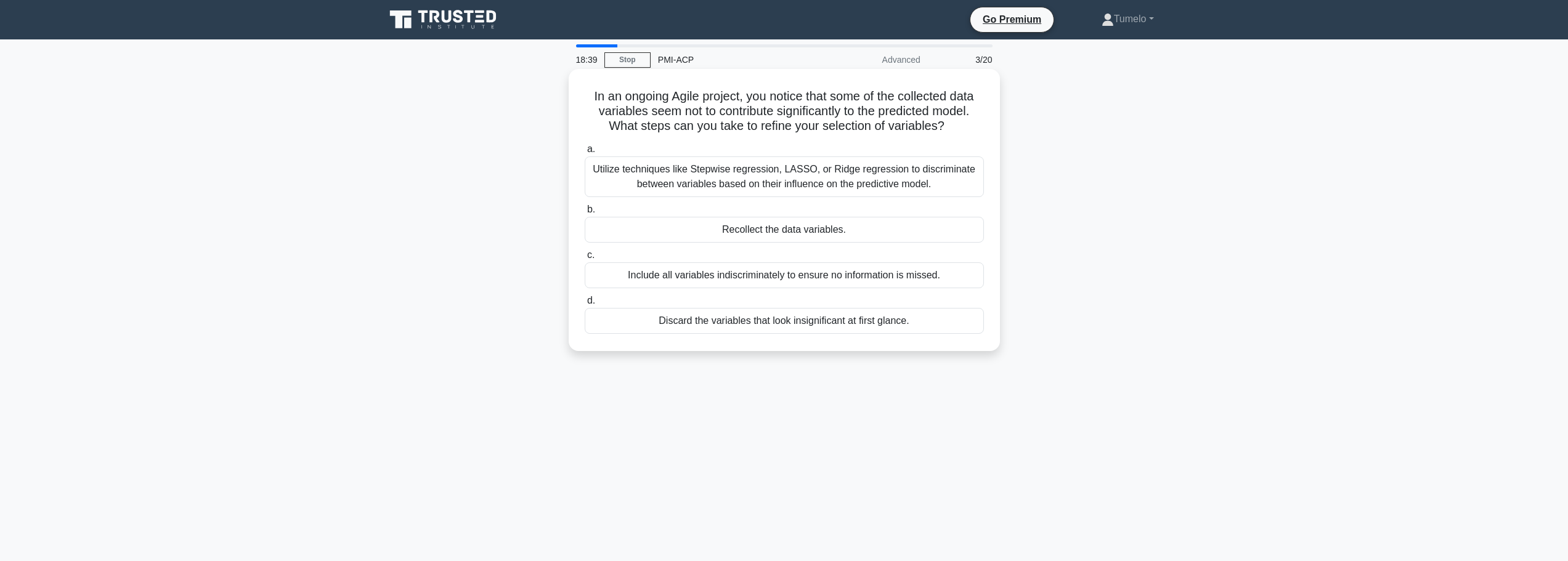
click at [796, 180] on div "Utilize techniques like Stepwise regression, LASSO, or Ridge regression to disc…" at bounding box center [784, 177] width 399 height 41
click at [585, 153] on input "a. Utilize techniques like Stepwise regression, LASSO, or Ridge regression to d…" at bounding box center [585, 150] width 0 height 8
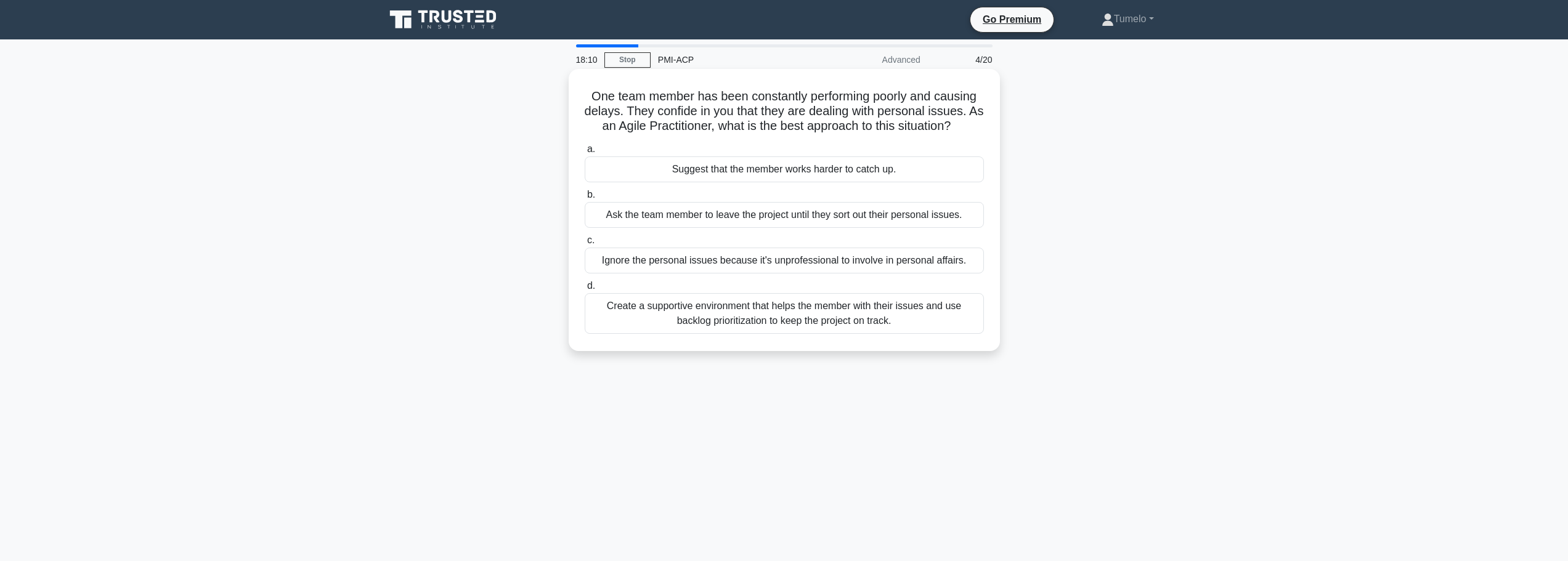
click at [909, 318] on div "Create a supportive environment that helps the member with their issues and use…" at bounding box center [784, 313] width 399 height 41
click at [585, 290] on input "d. Create a supportive environment that helps the member with their issues and …" at bounding box center [585, 286] width 0 height 8
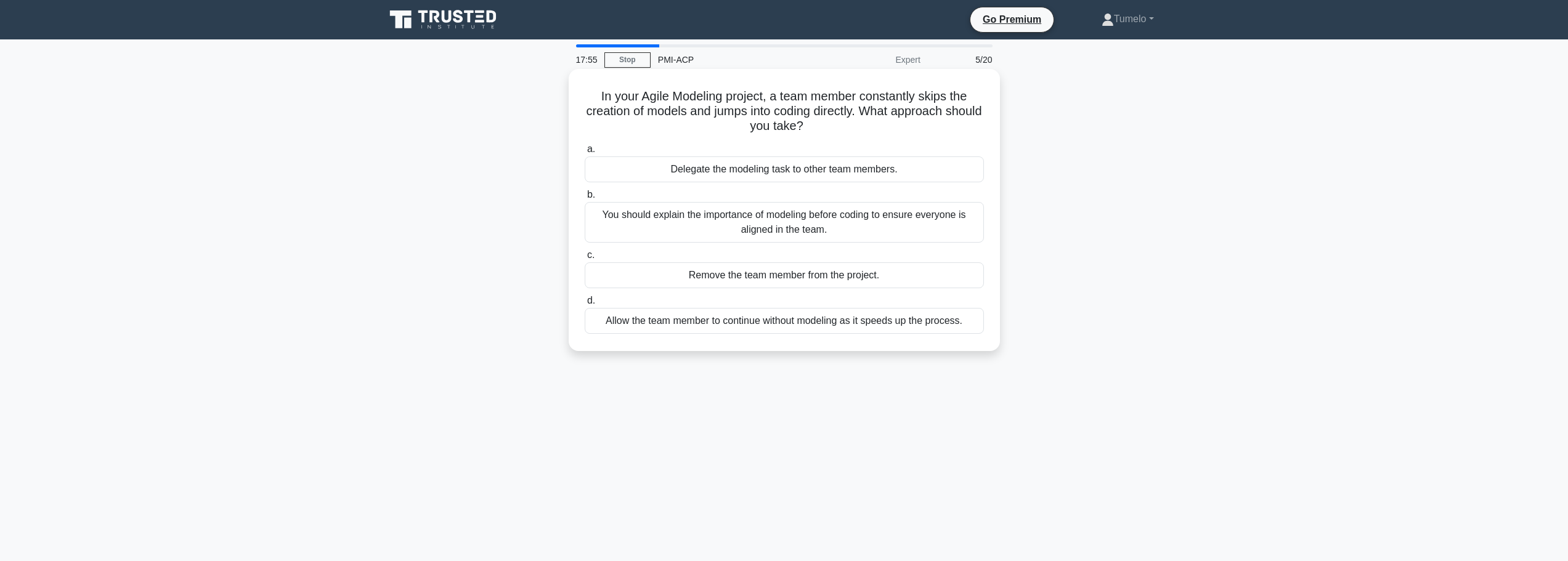
click at [858, 224] on div "You should explain the importance of modeling before coding to ensure everyone …" at bounding box center [784, 222] width 399 height 41
click at [585, 199] on input "b. You should explain the importance of modeling before coding to ensure everyo…" at bounding box center [585, 195] width 0 height 8
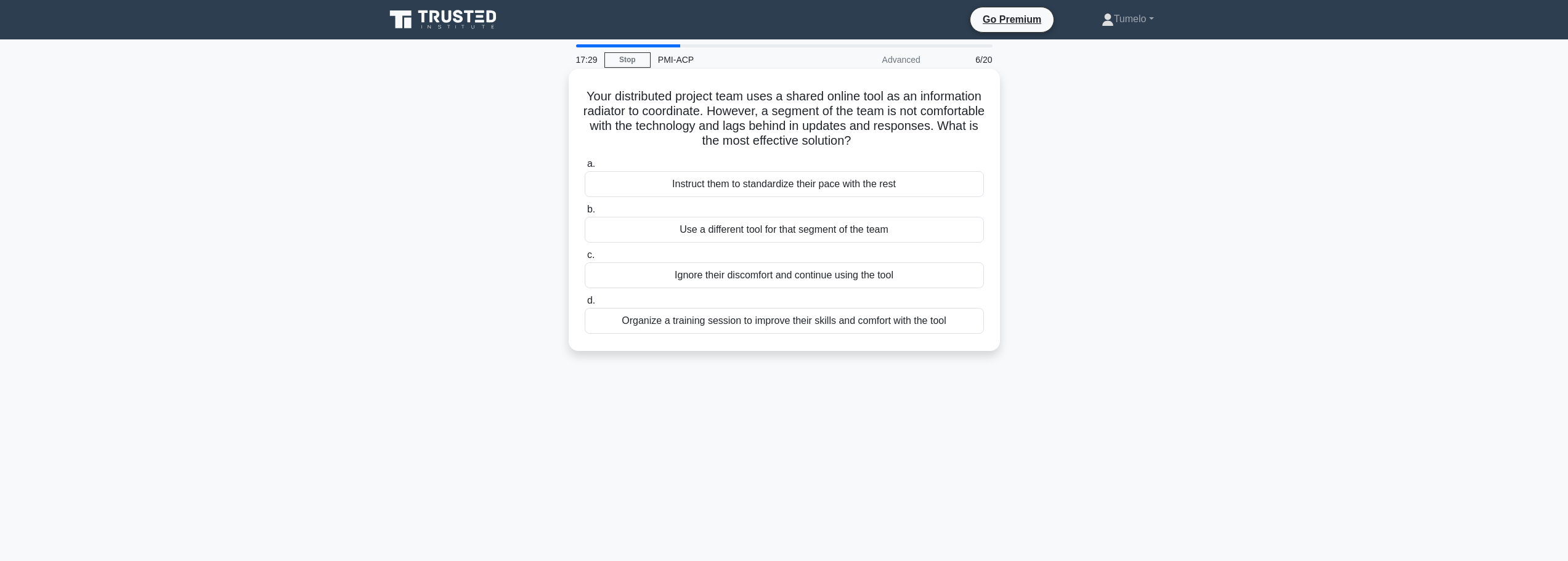
click at [873, 328] on div "Organize a training session to improve their skills and comfort with the tool" at bounding box center [784, 321] width 399 height 26
click at [585, 305] on input "d. Organize a training session to improve their skills and comfort with the tool" at bounding box center [585, 301] width 0 height 8
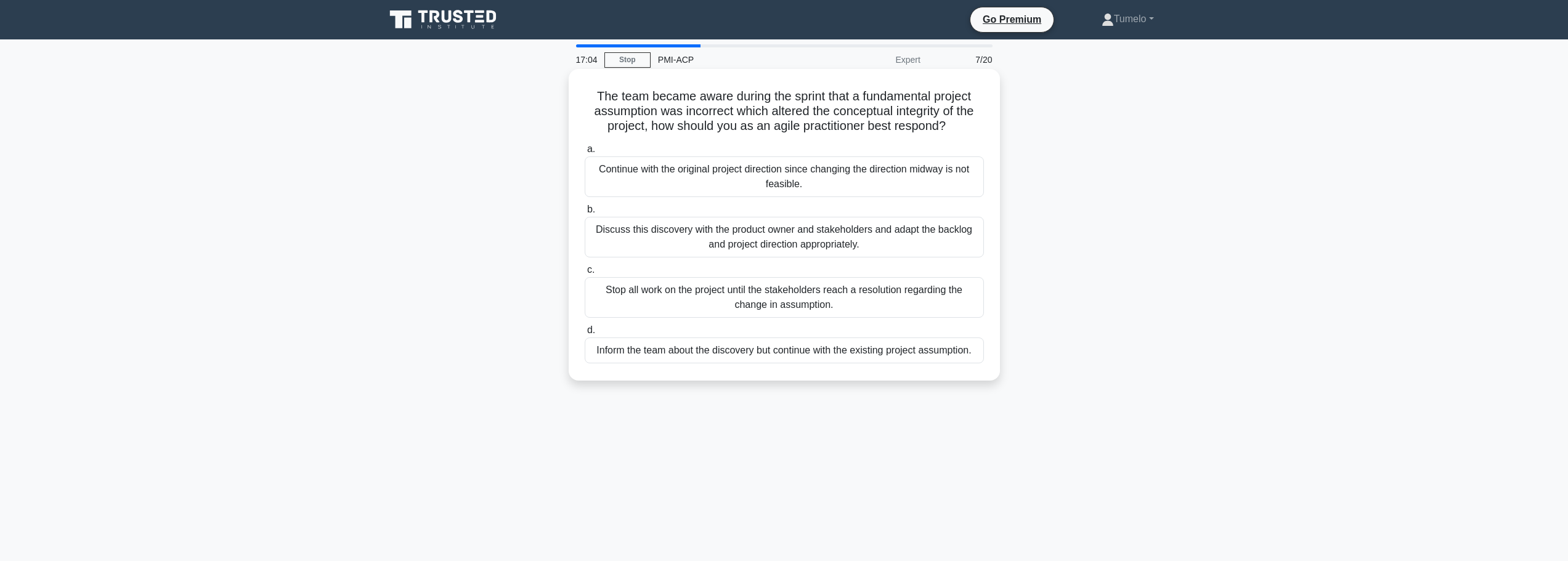
click at [833, 244] on div "Discuss this discovery with the product owner and stakeholders and adapt the ba…" at bounding box center [784, 237] width 399 height 41
click at [585, 214] on input "b. Discuss this discovery with the product owner and stakeholders and adapt the…" at bounding box center [585, 209] width 0 height 8
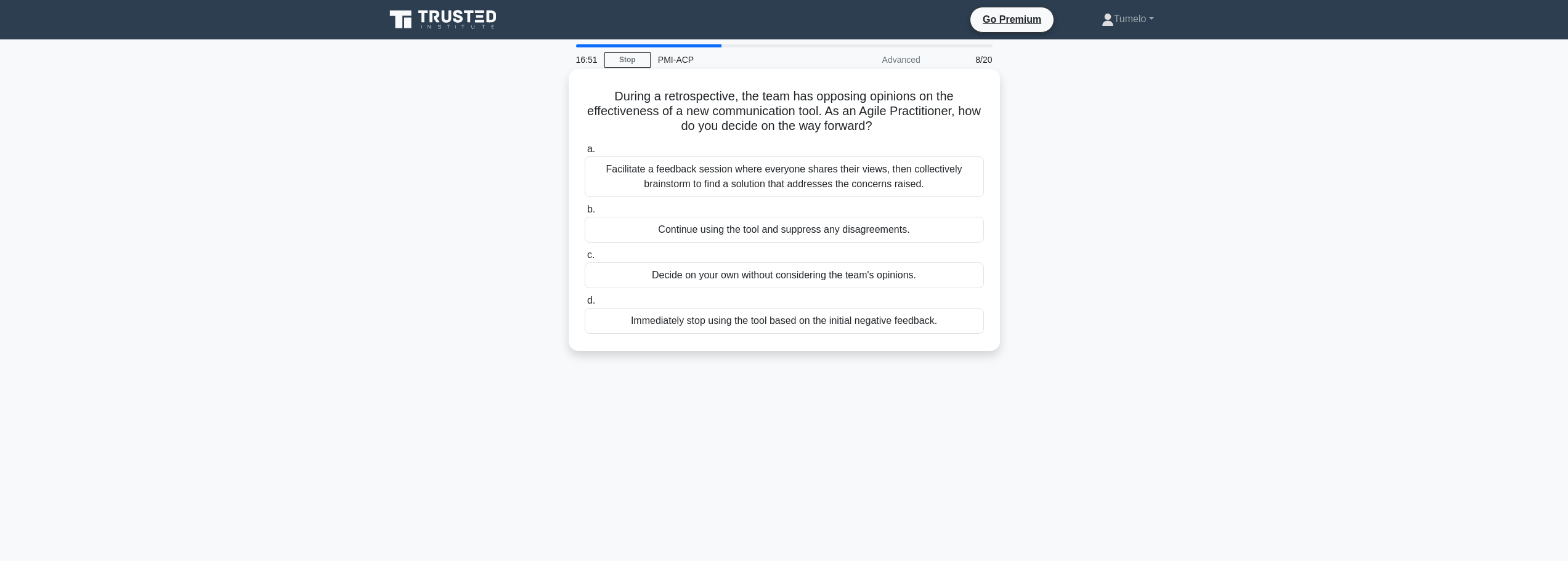
click at [880, 182] on div "Facilitate a feedback session where everyone shares their views, then collectiv…" at bounding box center [784, 177] width 399 height 41
click at [585, 153] on input "a. Facilitate a feedback session where everyone shares their views, then collec…" at bounding box center [585, 150] width 0 height 8
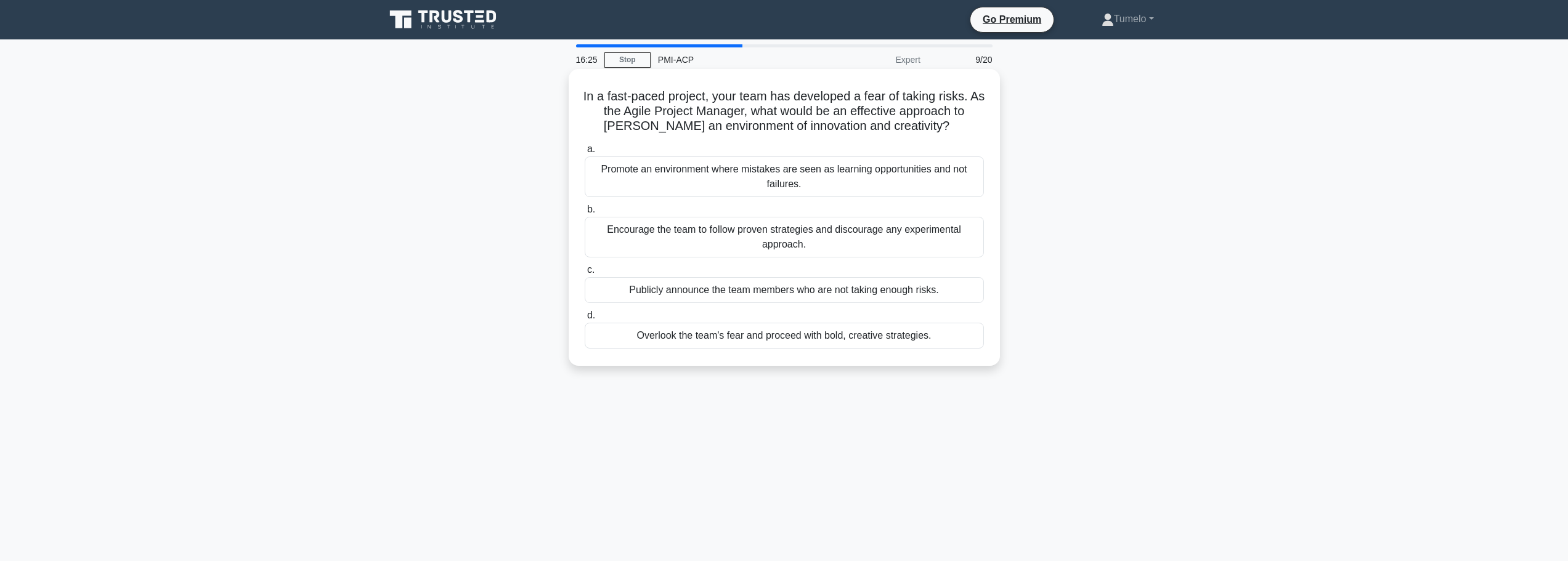
click at [838, 181] on div "Promote an environment where mistakes are seen as learning opportunities and no…" at bounding box center [784, 177] width 399 height 41
click at [585, 153] on input "a. Promote an environment where mistakes are seen as learning opportunities and…" at bounding box center [585, 150] width 0 height 8
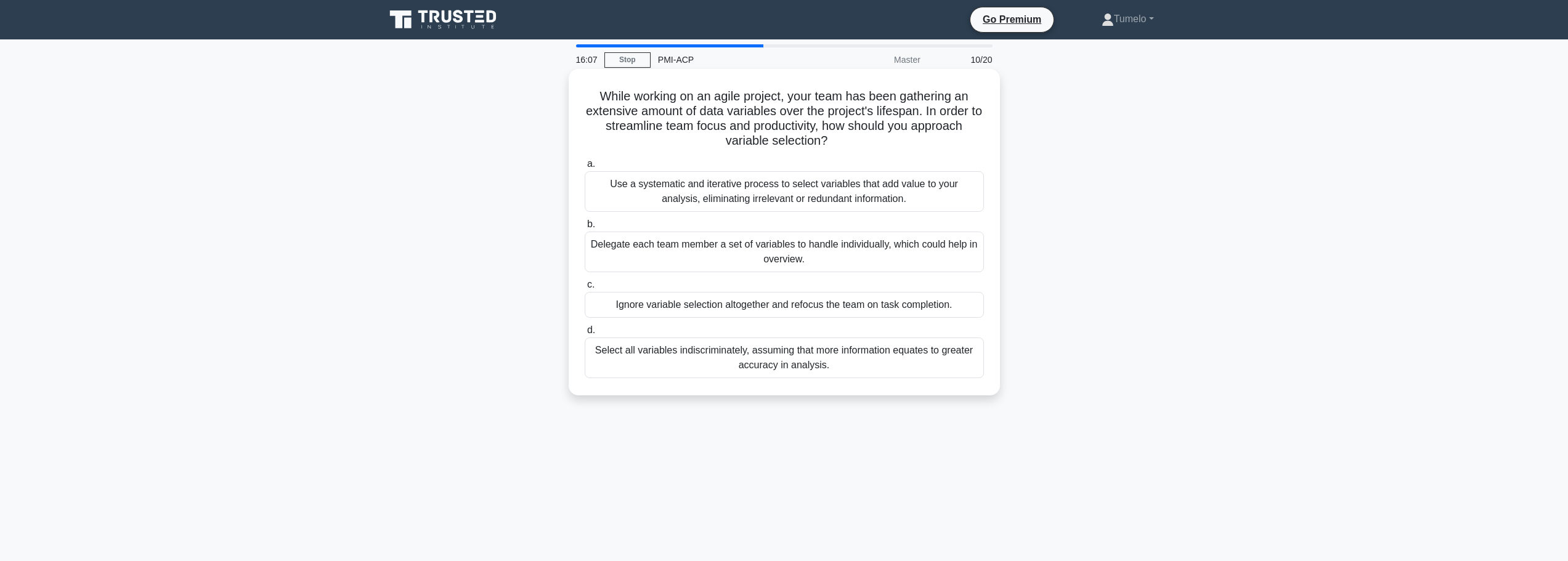
click at [807, 205] on div "Use a systematic and iterative process to select variables that add value to yo…" at bounding box center [784, 192] width 399 height 41
click at [585, 168] on input "a. Use a systematic and iterative process to select variables that add value to…" at bounding box center [585, 164] width 0 height 8
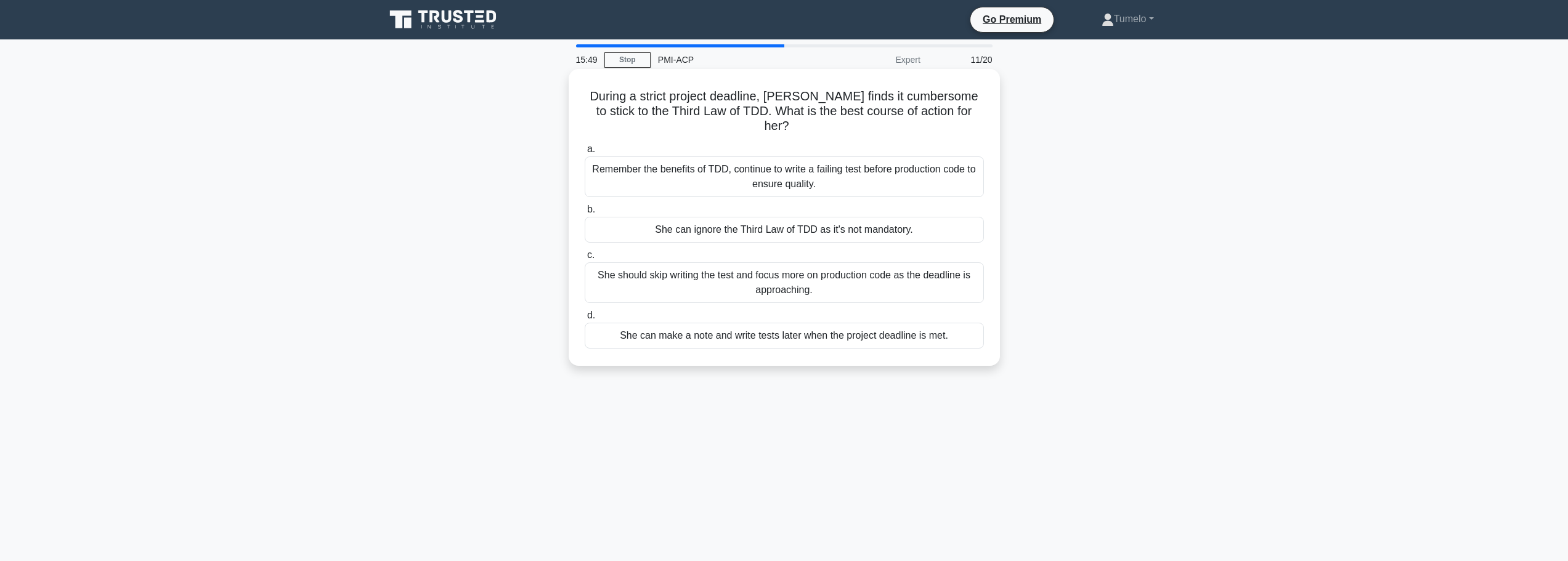
click at [794, 176] on div "Remember the benefits of TDD, continue to write a failing test before productio…" at bounding box center [784, 177] width 399 height 41
click at [585, 153] on input "a. Remember the benefits of TDD, continue to write a failing test before produc…" at bounding box center [585, 150] width 0 height 8
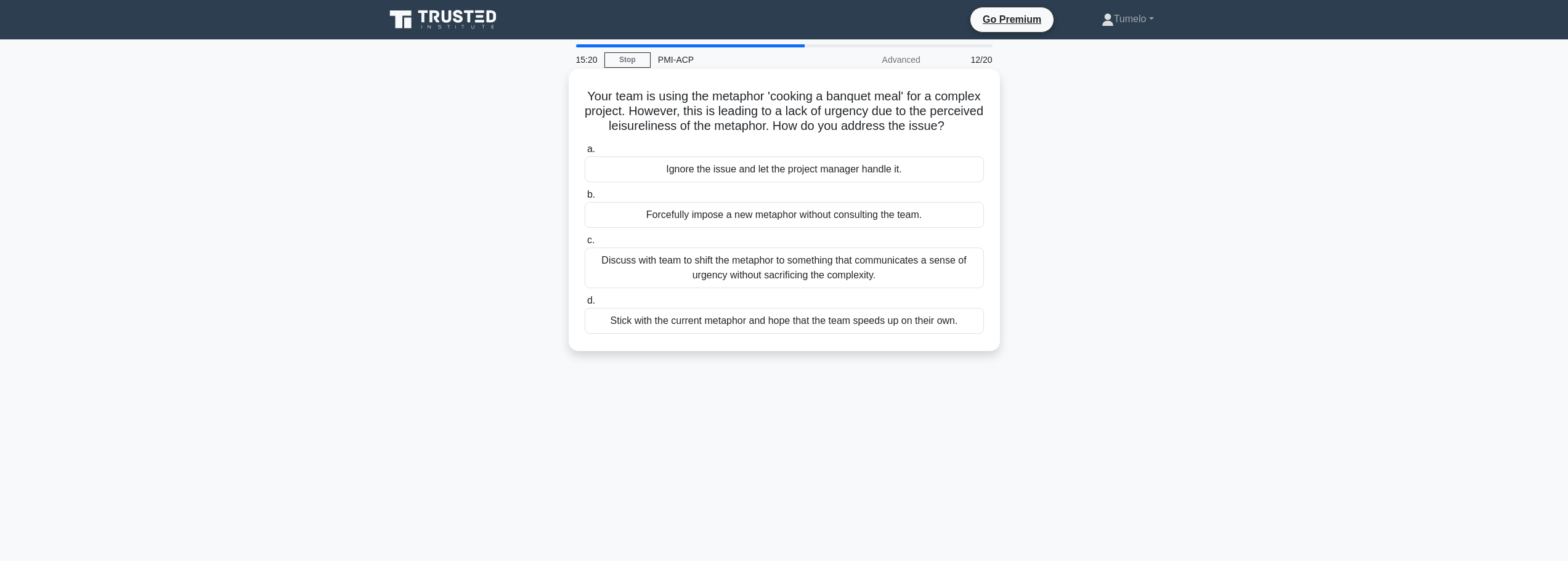
click at [893, 282] on div "Discuss with team to shift the metaphor to something that communicates a sense …" at bounding box center [784, 268] width 399 height 41
click at [585, 244] on input "c. Discuss with team to shift the metaphor to something that communicates a sen…" at bounding box center [585, 241] width 0 height 8
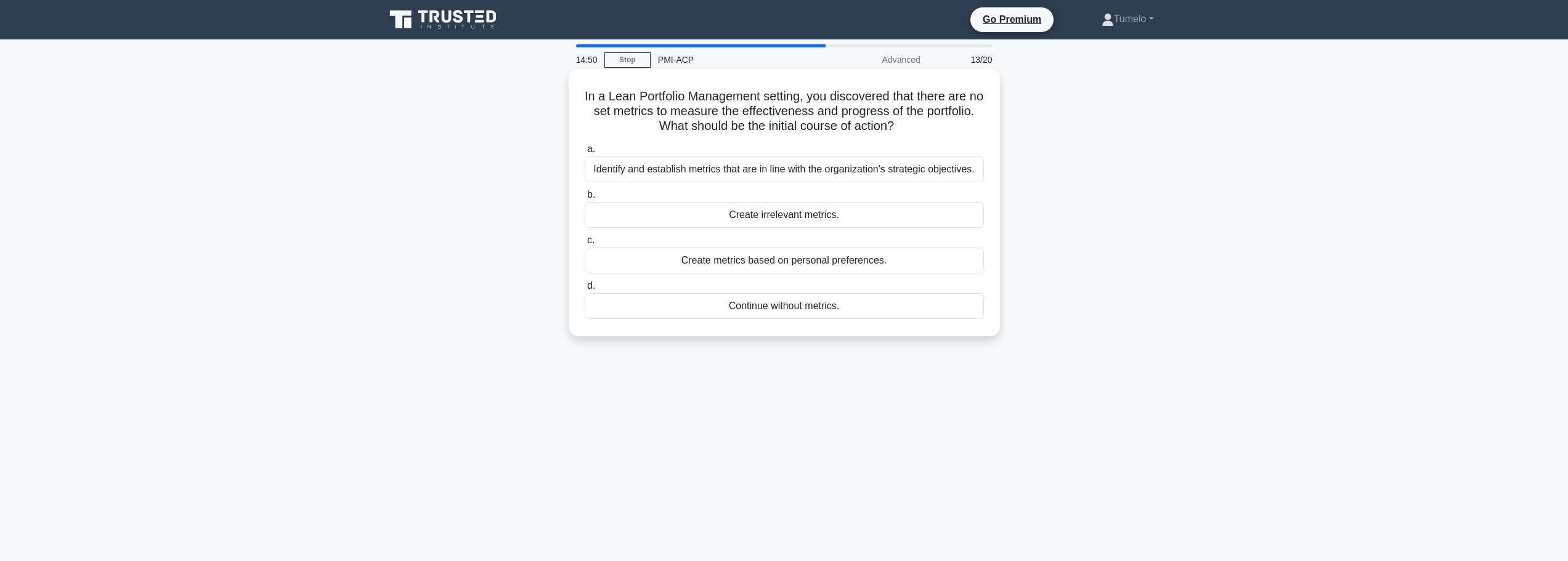
click at [817, 175] on div "Identify and establish metrics that are in line with the organization's strateg…" at bounding box center [784, 169] width 399 height 26
click at [585, 153] on input "a. Identify and establish metrics that are in line with the organization's stra…" at bounding box center [585, 150] width 0 height 8
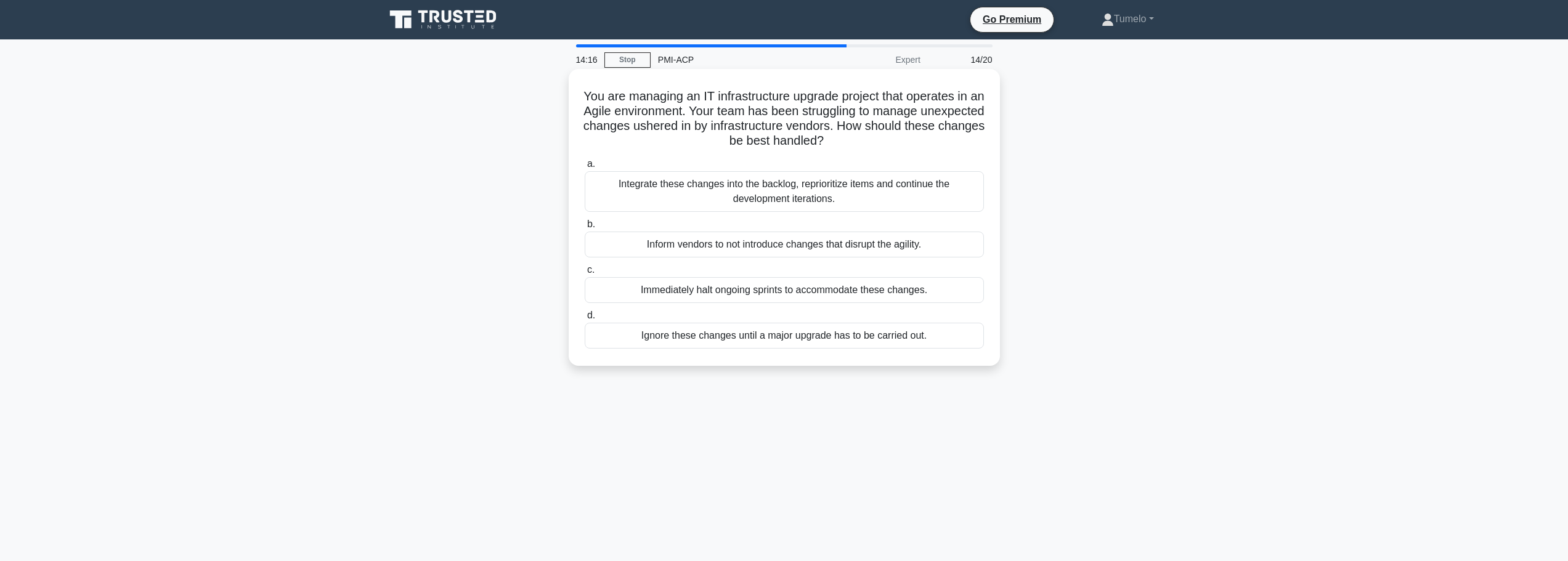
click at [839, 194] on div "Integrate these changes into the backlog, reprioritize items and continue the d…" at bounding box center [784, 192] width 399 height 41
click at [585, 168] on input "a. Integrate these changes into the backlog, reprioritize items and continue th…" at bounding box center [585, 164] width 0 height 8
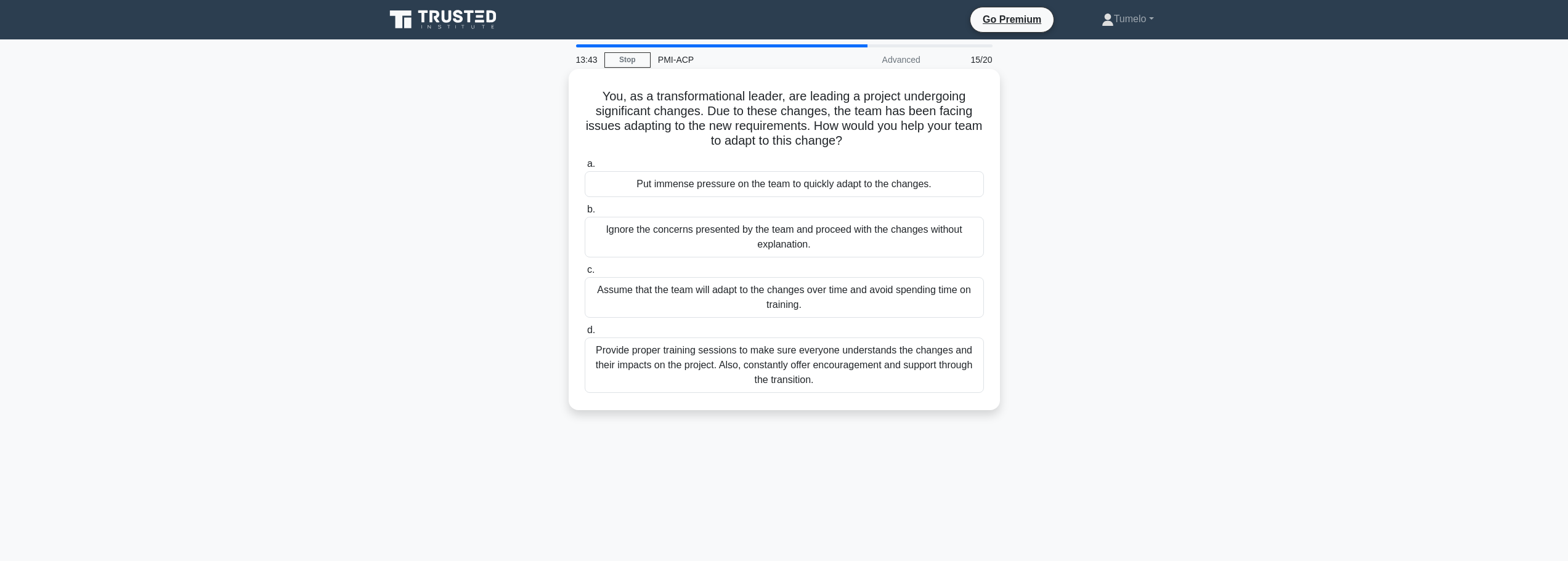
click at [832, 361] on div "Provide proper training sessions to make sure everyone understands the changes …" at bounding box center [784, 364] width 399 height 55
click at [585, 335] on input "d. Provide proper training sessions to make sure everyone understands the chang…" at bounding box center [585, 330] width 0 height 8
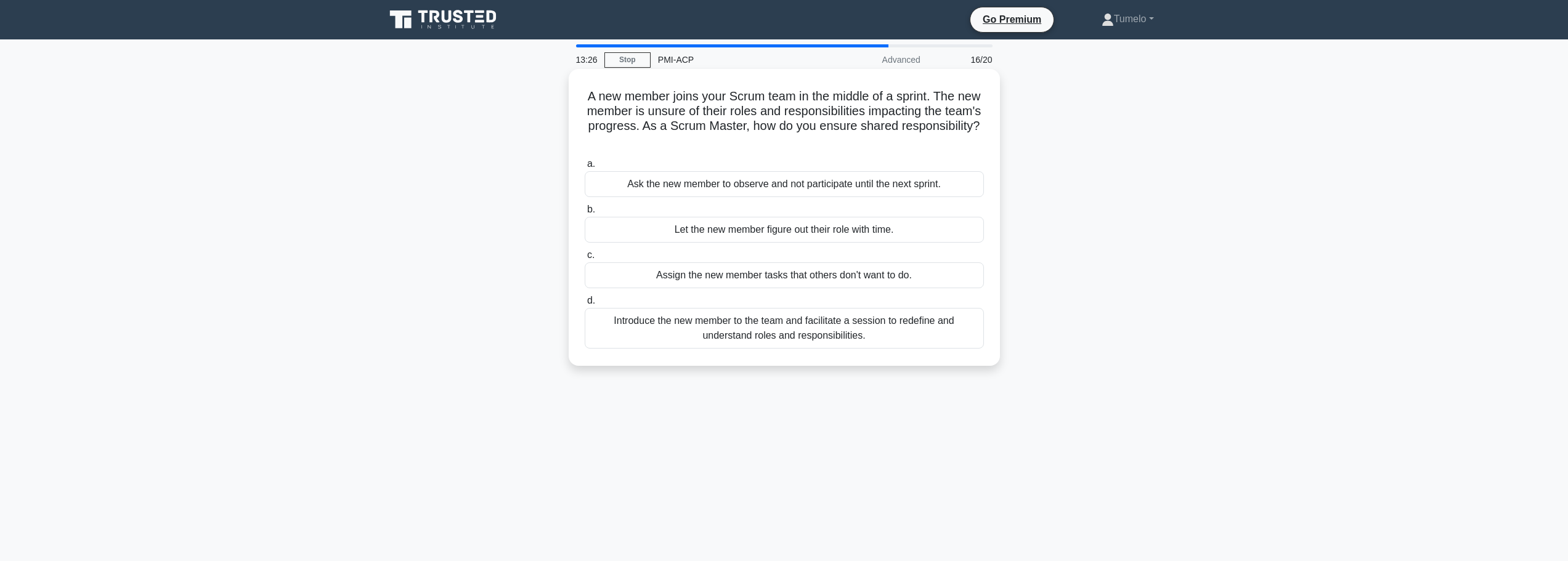
click at [883, 330] on div "Introduce the new member to the team and facilitate a session to redefine and u…" at bounding box center [784, 328] width 399 height 41
click at [585, 305] on input "d. Introduce the new member to the team and facilitate a session to redefine an…" at bounding box center [585, 301] width 0 height 8
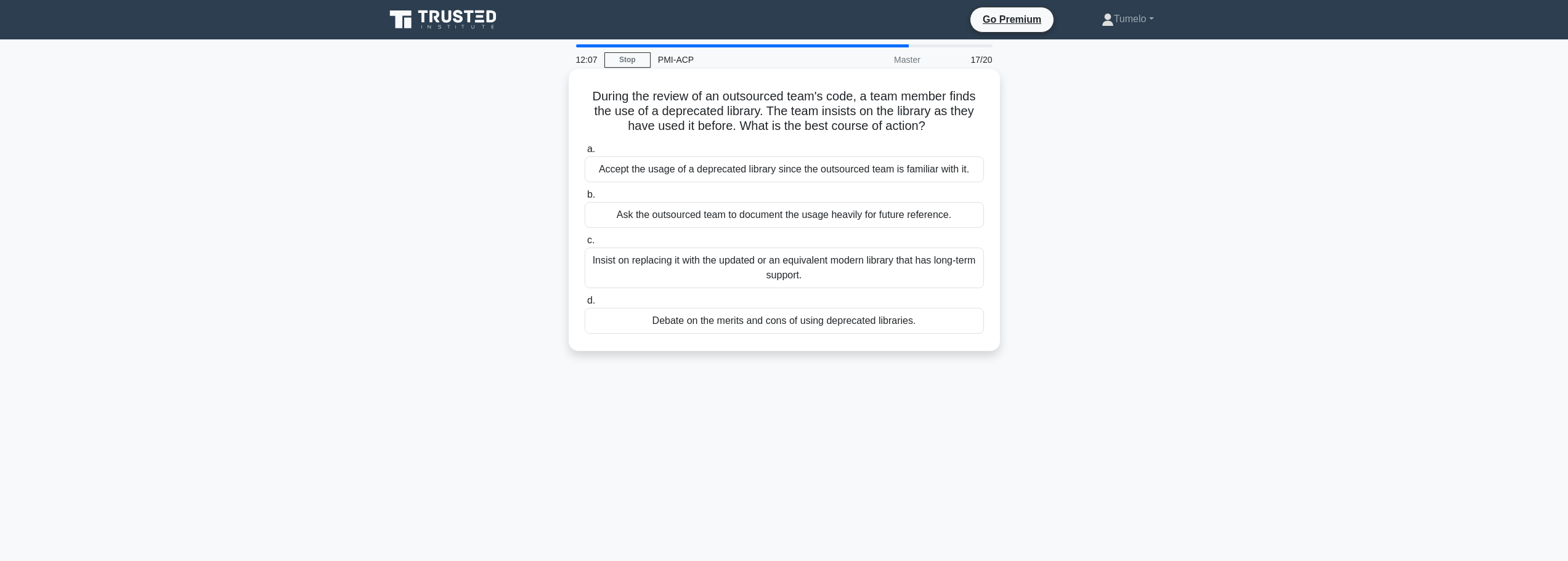
click at [796, 320] on div "Debate on the merits and cons of using deprecated libraries." at bounding box center [784, 321] width 399 height 26
click at [585, 305] on input "d. Debate on the merits and cons of using deprecated libraries." at bounding box center [585, 301] width 0 height 8
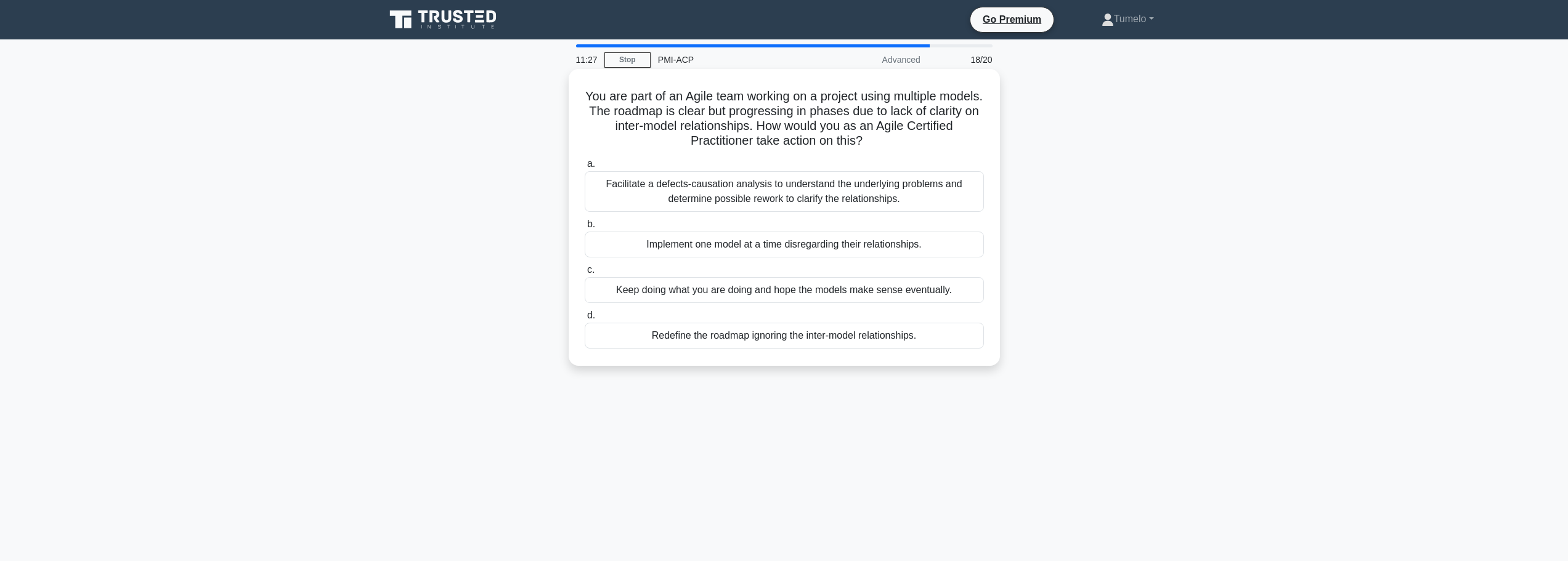
click at [797, 194] on div "Facilitate a defects-causation analysis to understand the underlying problems a…" at bounding box center [784, 192] width 399 height 41
click at [585, 168] on input "a. Facilitate a defects-causation analysis to understand the underlying problem…" at bounding box center [585, 164] width 0 height 8
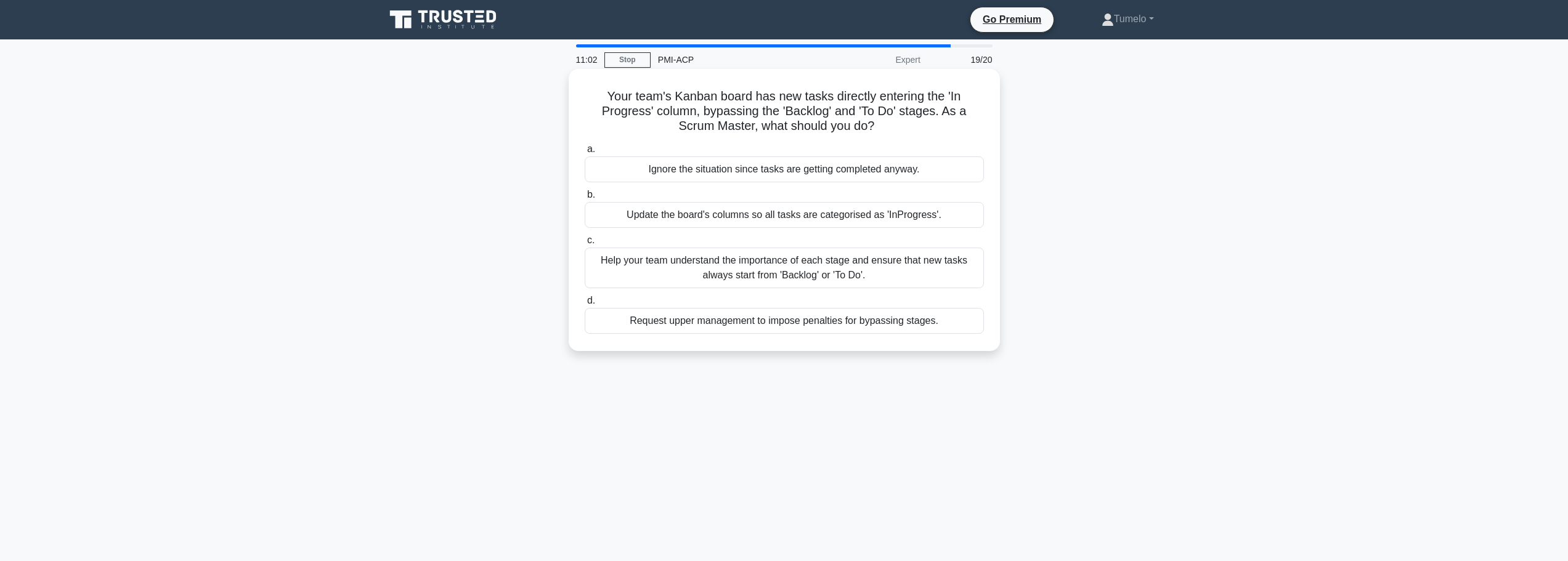
click at [845, 268] on div "Help your team understand the importance of each stage and ensure that new task…" at bounding box center [784, 268] width 399 height 41
click at [585, 244] on input "c. Help your team understand the importance of each stage and ensure that new t…" at bounding box center [585, 241] width 0 height 8
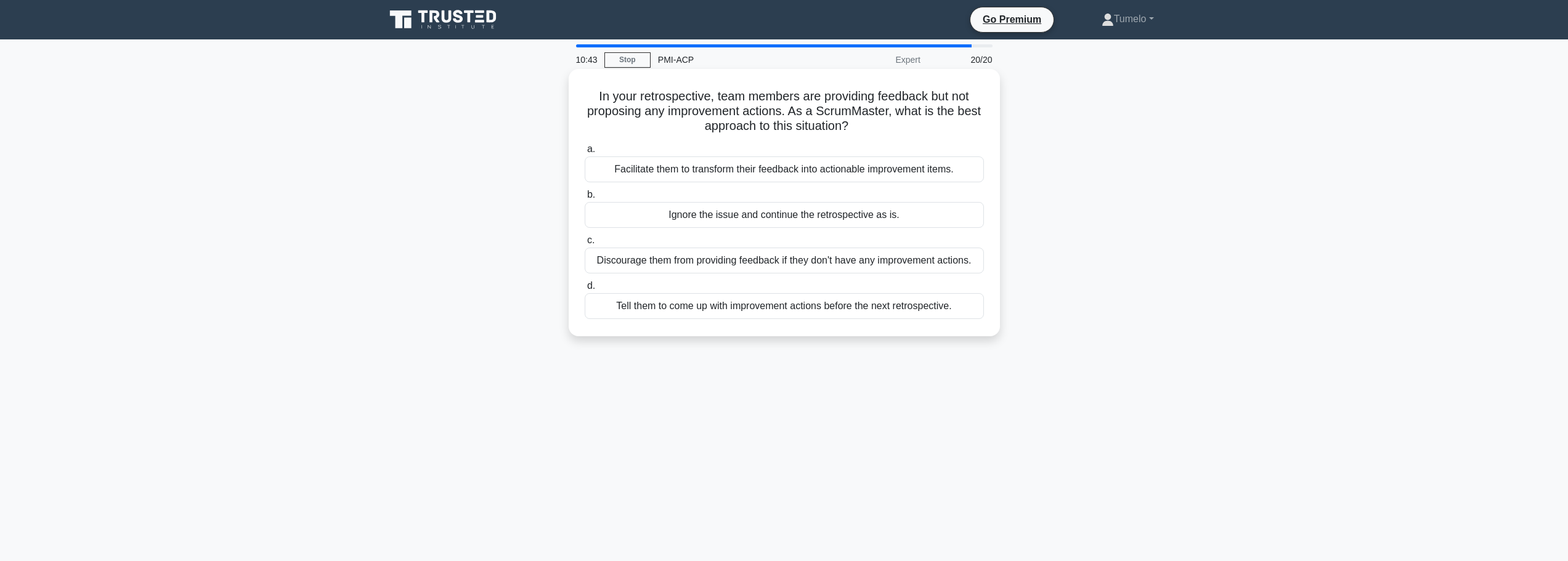
click at [796, 168] on div "Facilitate them to transform their feedback into actionable improvement items." at bounding box center [784, 169] width 399 height 26
click at [585, 153] on input "a. Facilitate them to transform their feedback into actionable improvement item…" at bounding box center [585, 150] width 0 height 8
